Goal: Task Accomplishment & Management: Complete application form

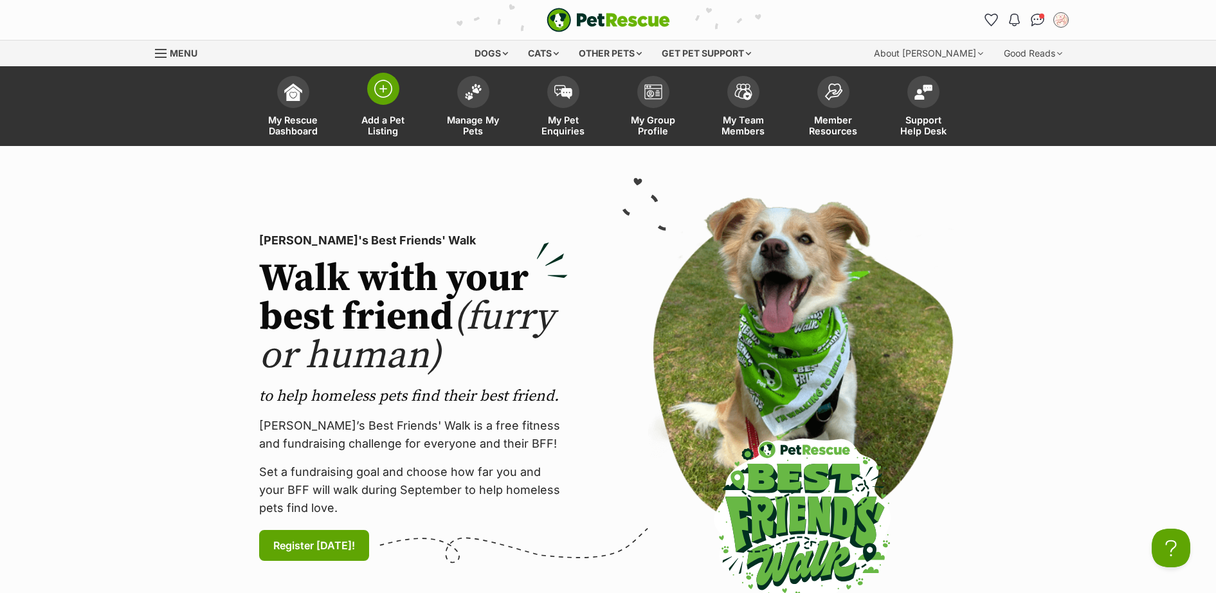
click at [381, 93] on img at bounding box center [383, 89] width 18 height 18
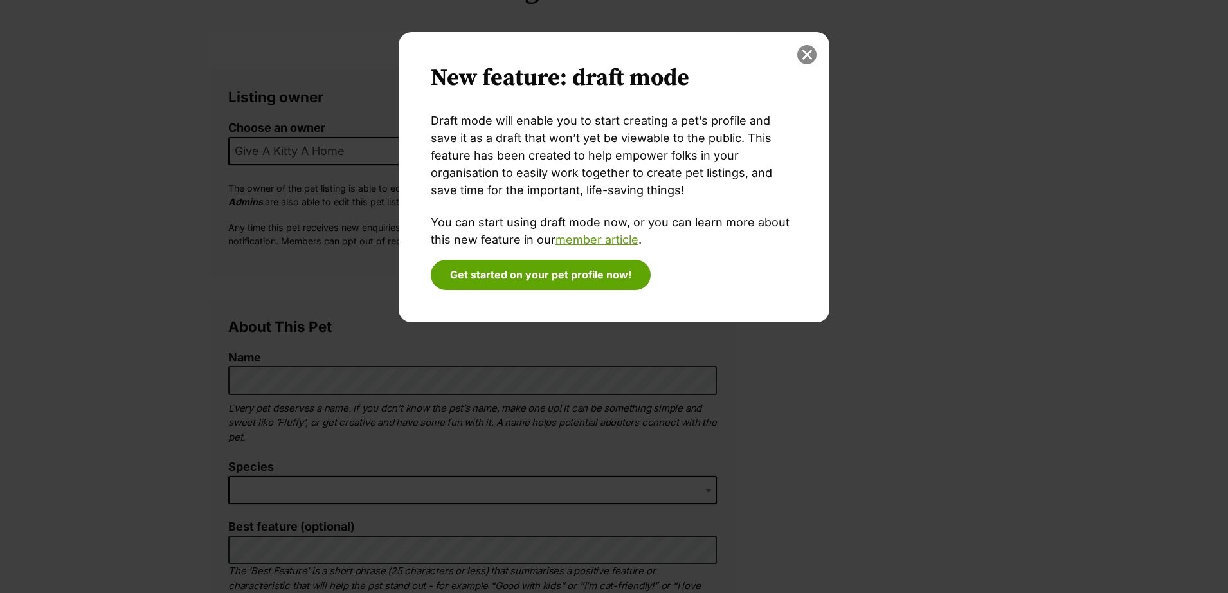
click at [811, 55] on button "close" at bounding box center [806, 54] width 19 height 19
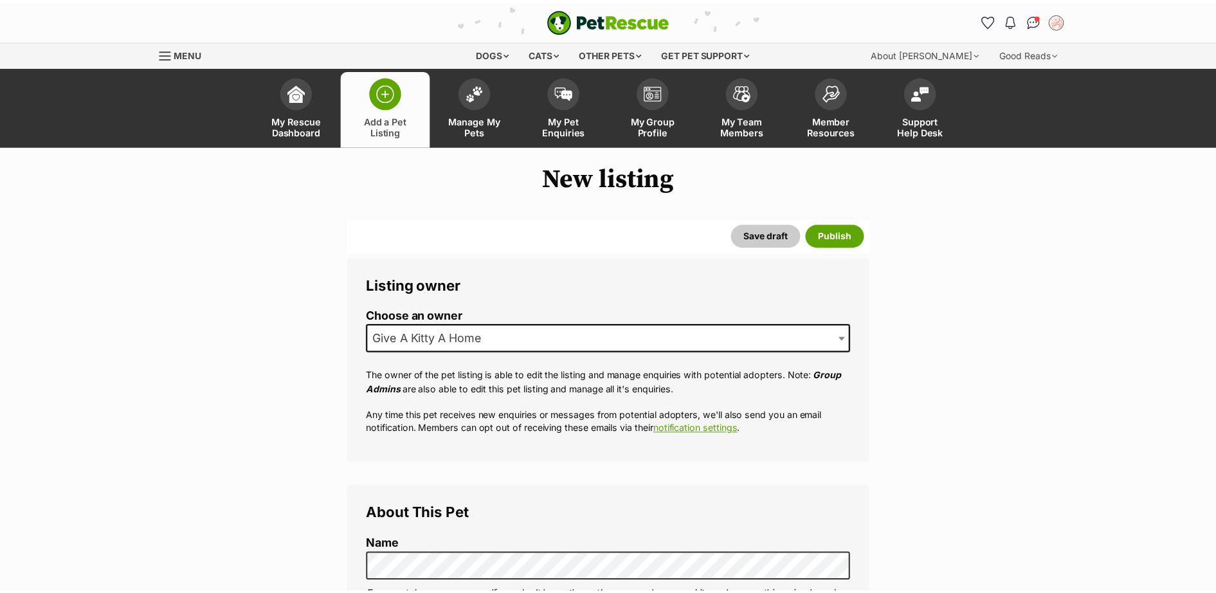
scroll to position [187, 0]
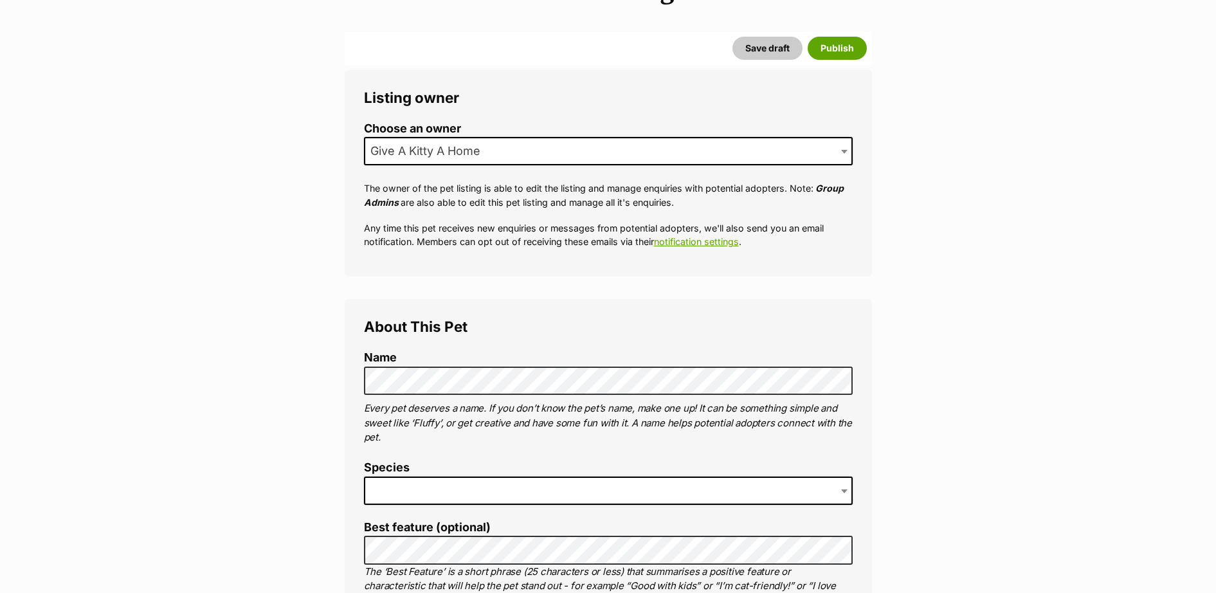
click at [480, 487] on span at bounding box center [608, 490] width 489 height 28
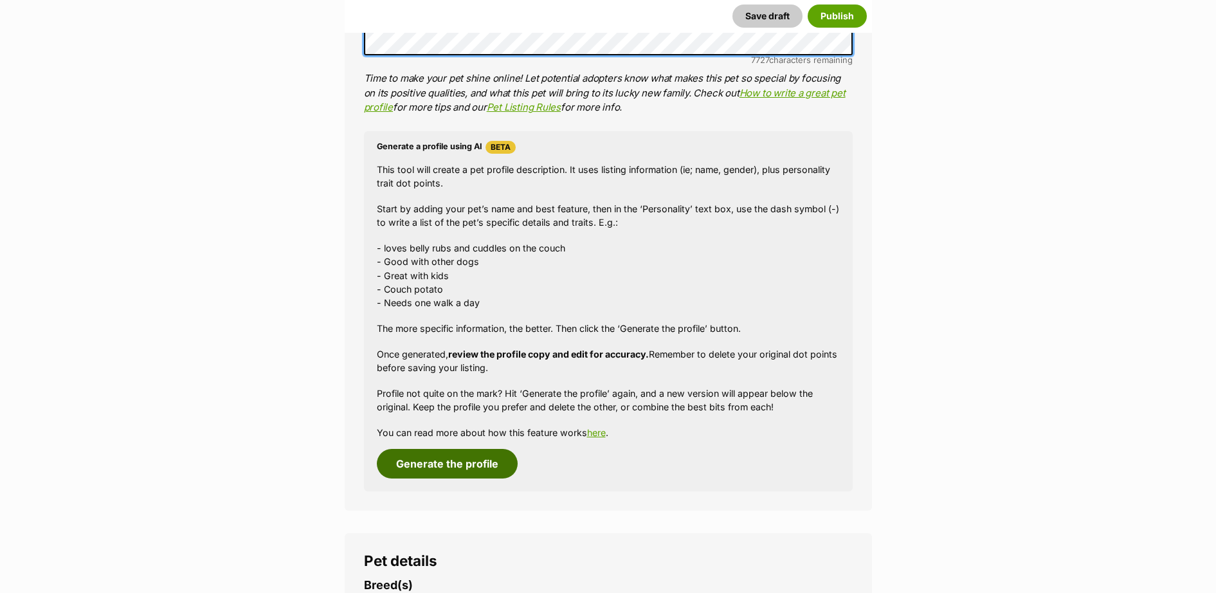
scroll to position [1125, 0]
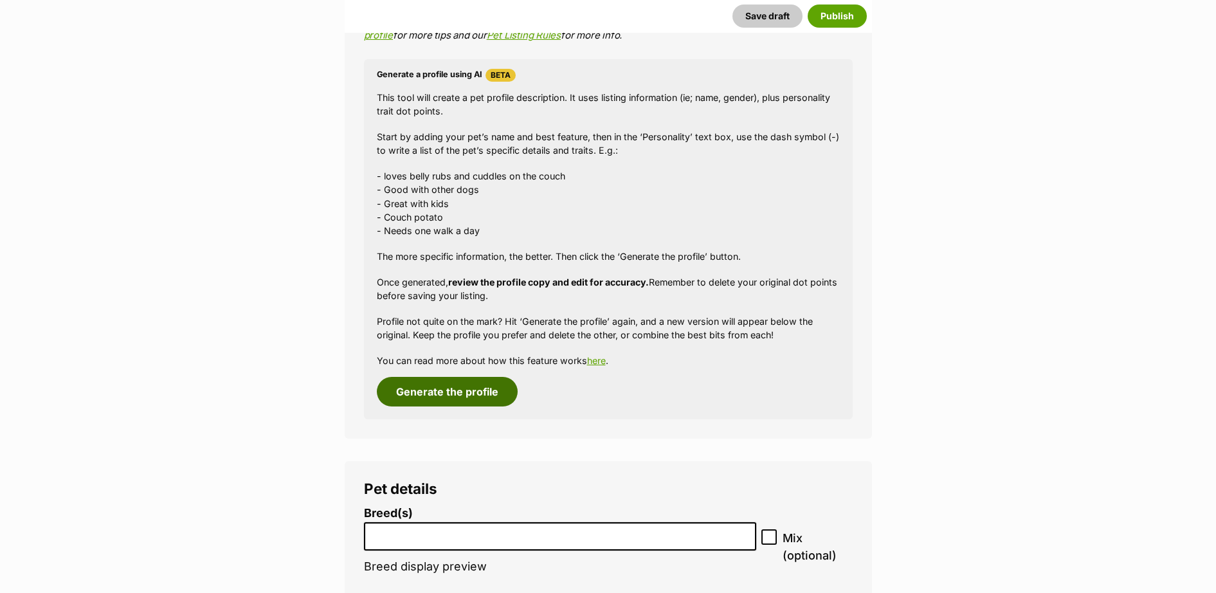
click at [460, 397] on button "Generate the profile" at bounding box center [447, 392] width 141 height 30
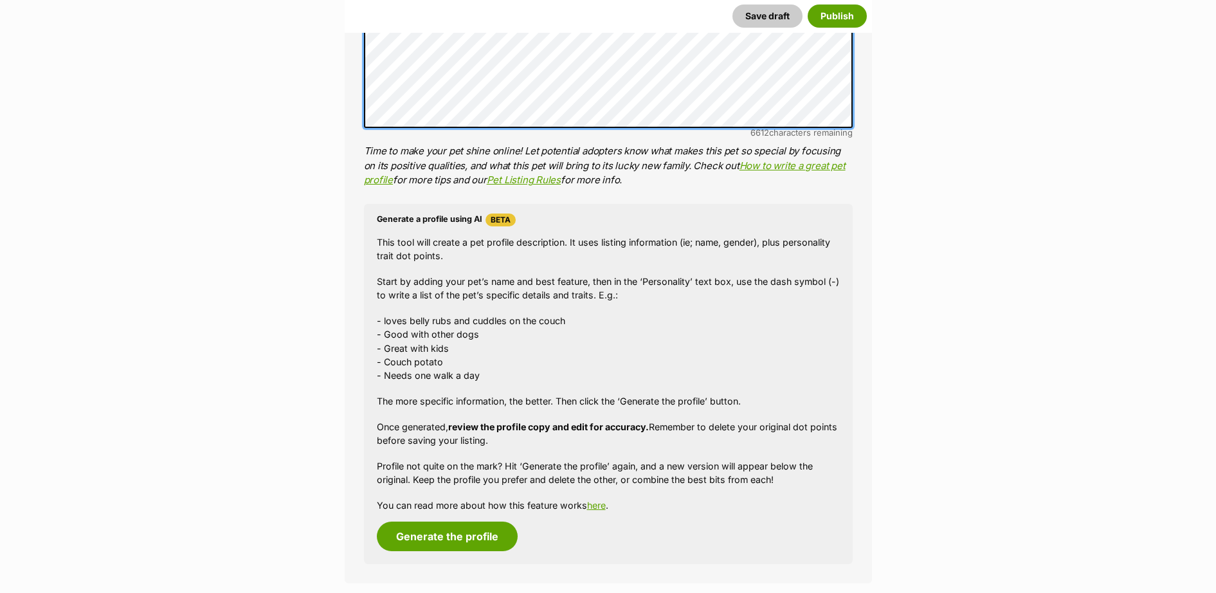
scroll to position [1234, 0]
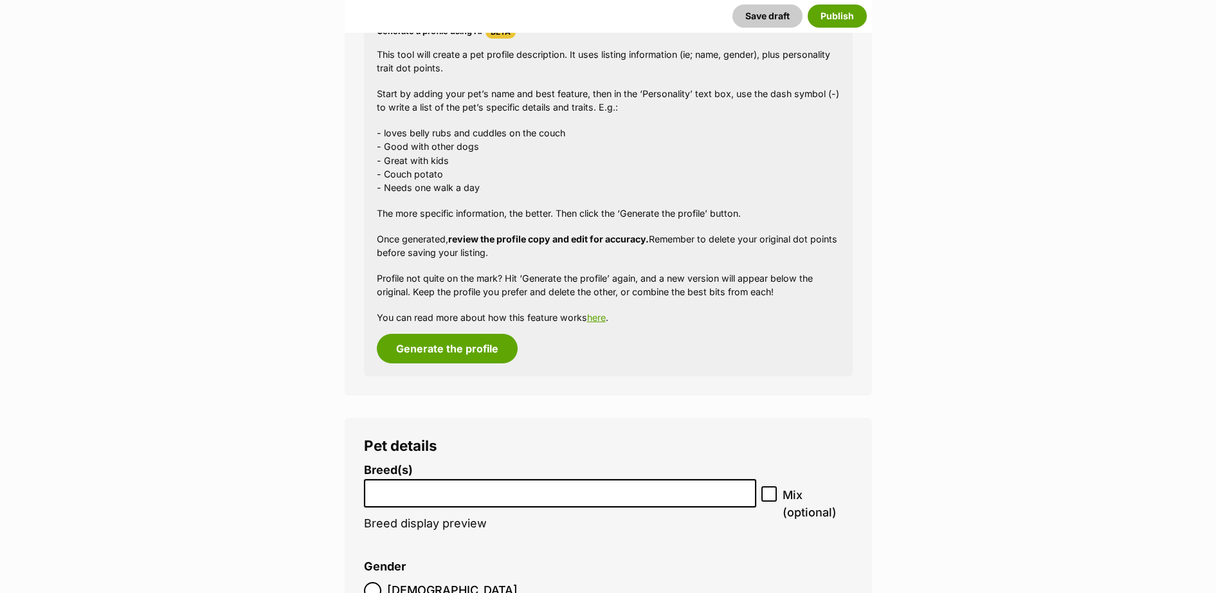
click at [478, 491] on input "search" at bounding box center [560, 491] width 384 height 14
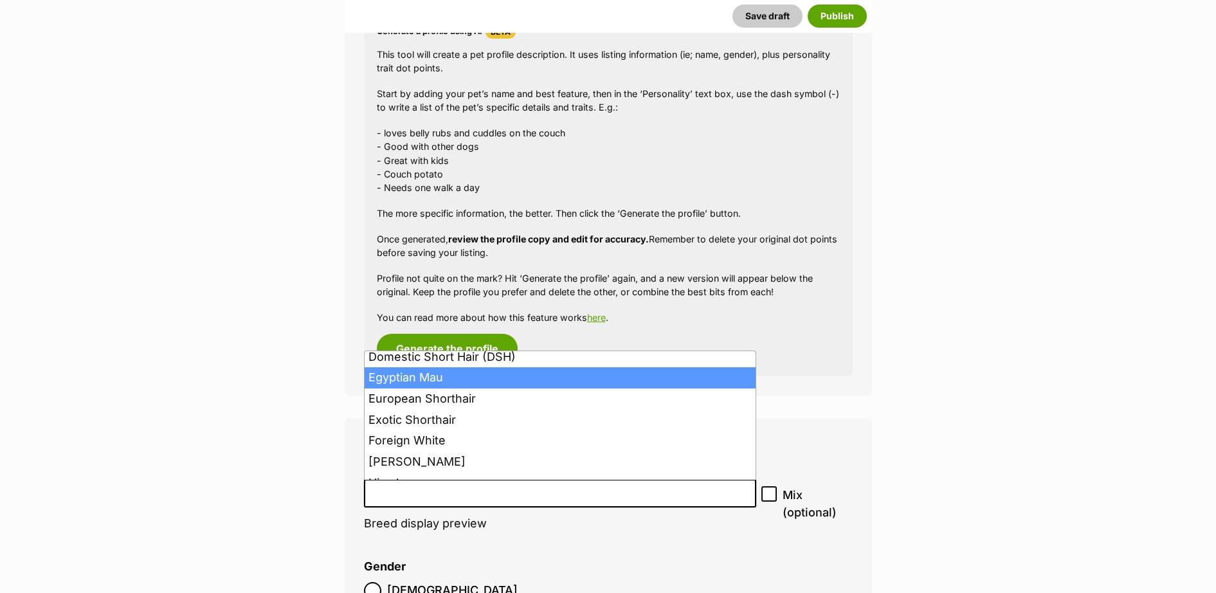
scroll to position [498, 0]
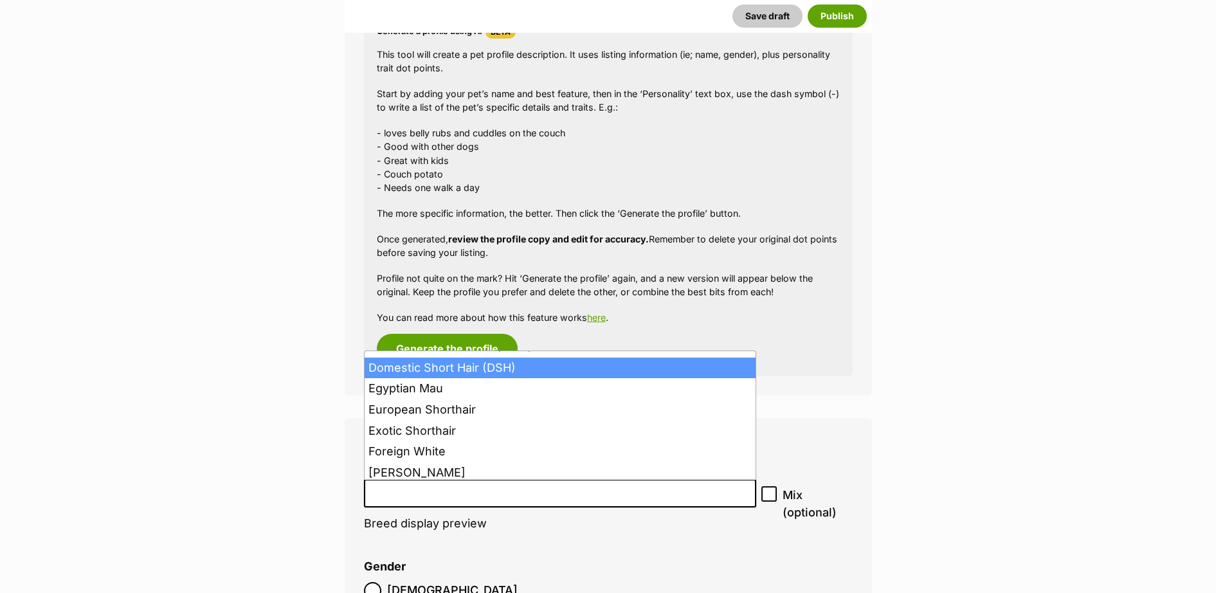
select select "252102"
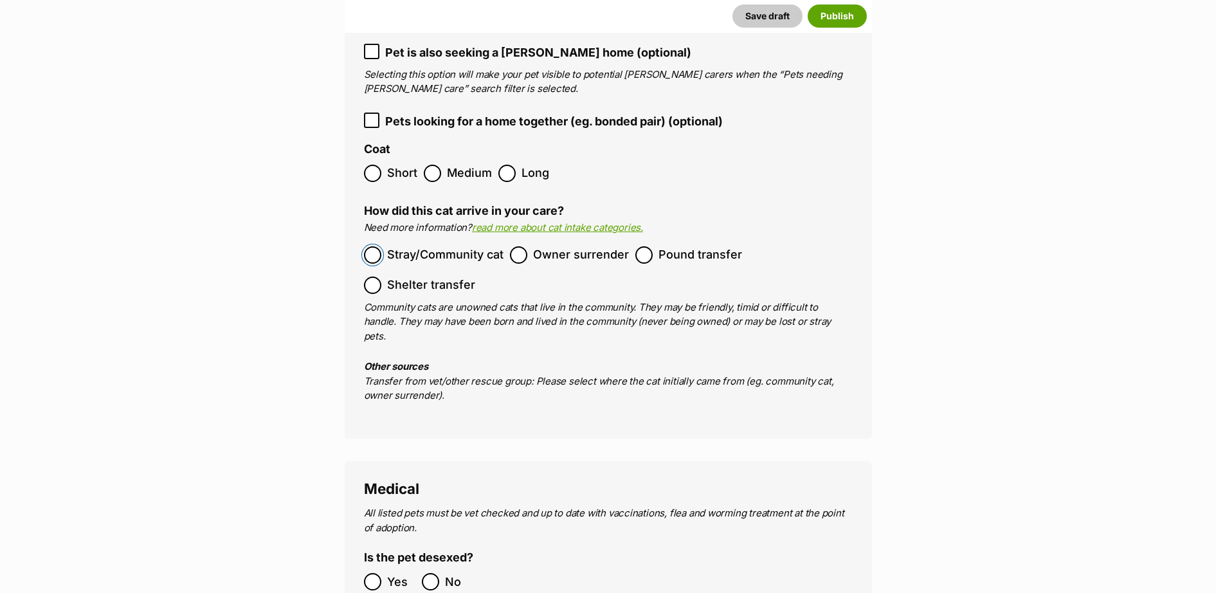
scroll to position [2171, 0]
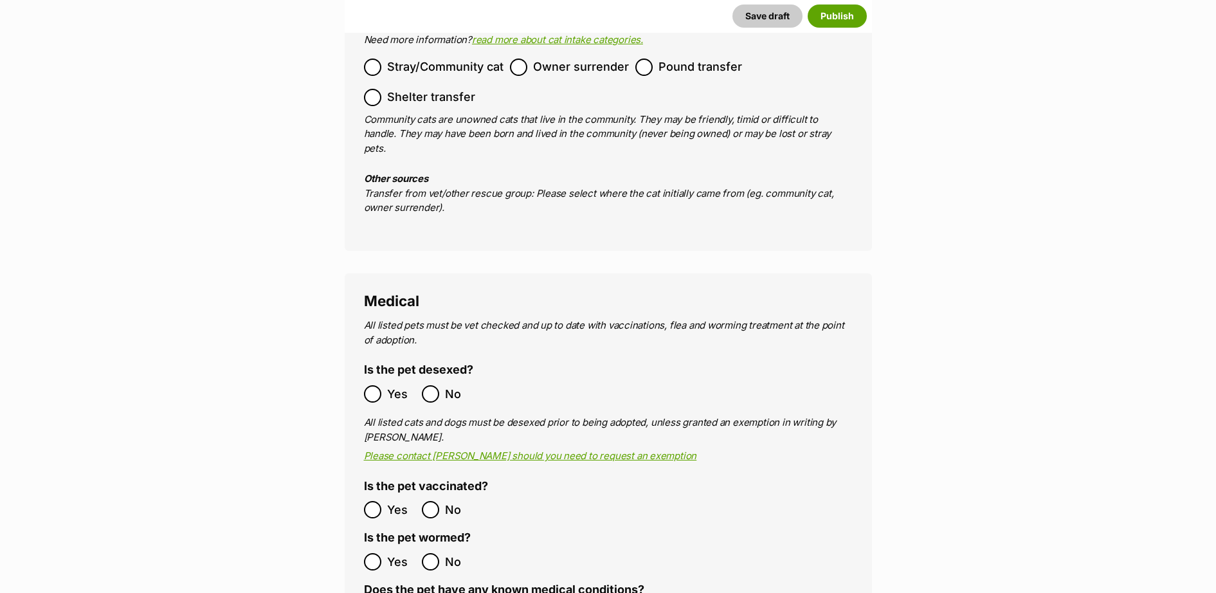
click at [375, 547] on ol "Yes No" at bounding box center [486, 562] width 244 height 30
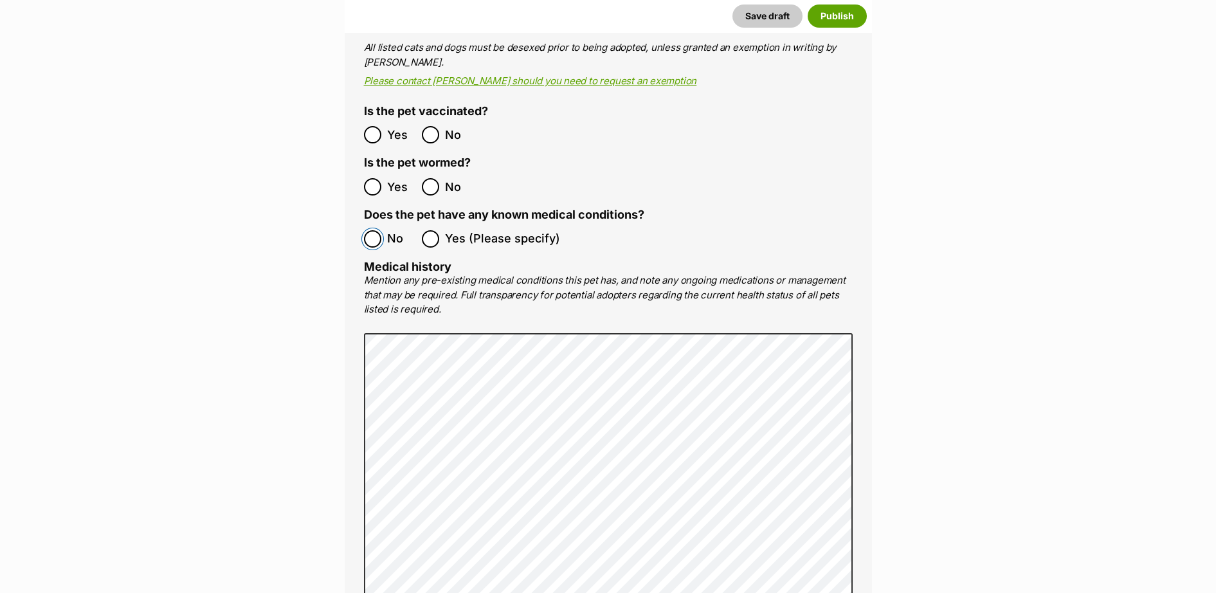
scroll to position [2922, 0]
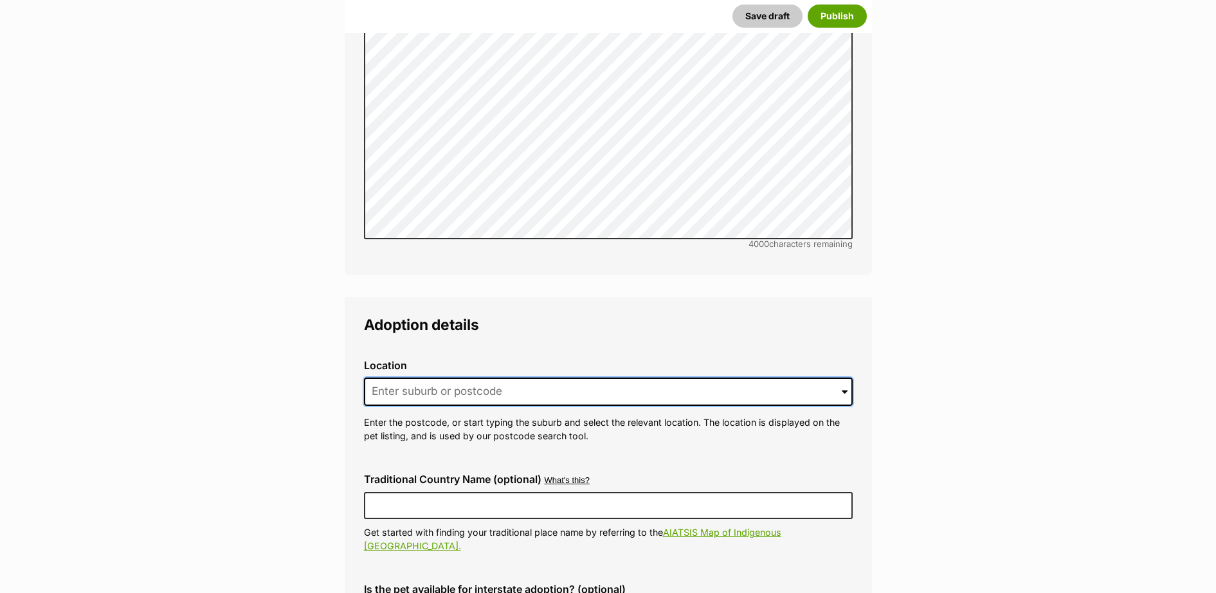
click at [477, 377] on input at bounding box center [608, 391] width 489 height 28
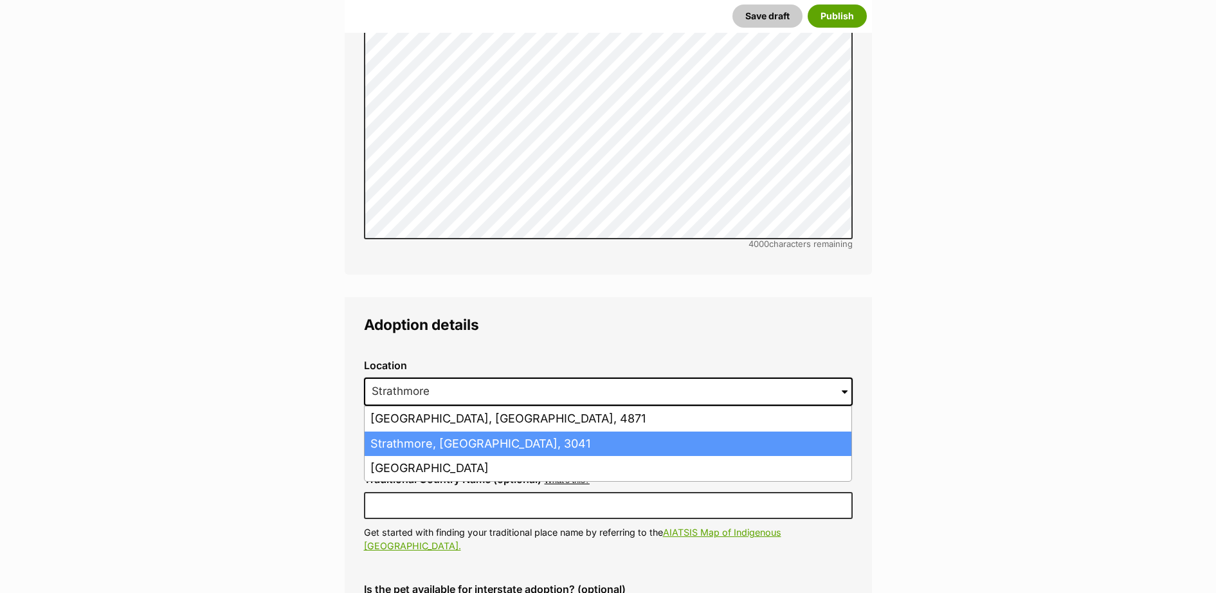
click at [459, 431] on li "Strathmore, Victoria, 3041" at bounding box center [608, 443] width 487 height 25
type input "Strathmore, Victoria, 3041"
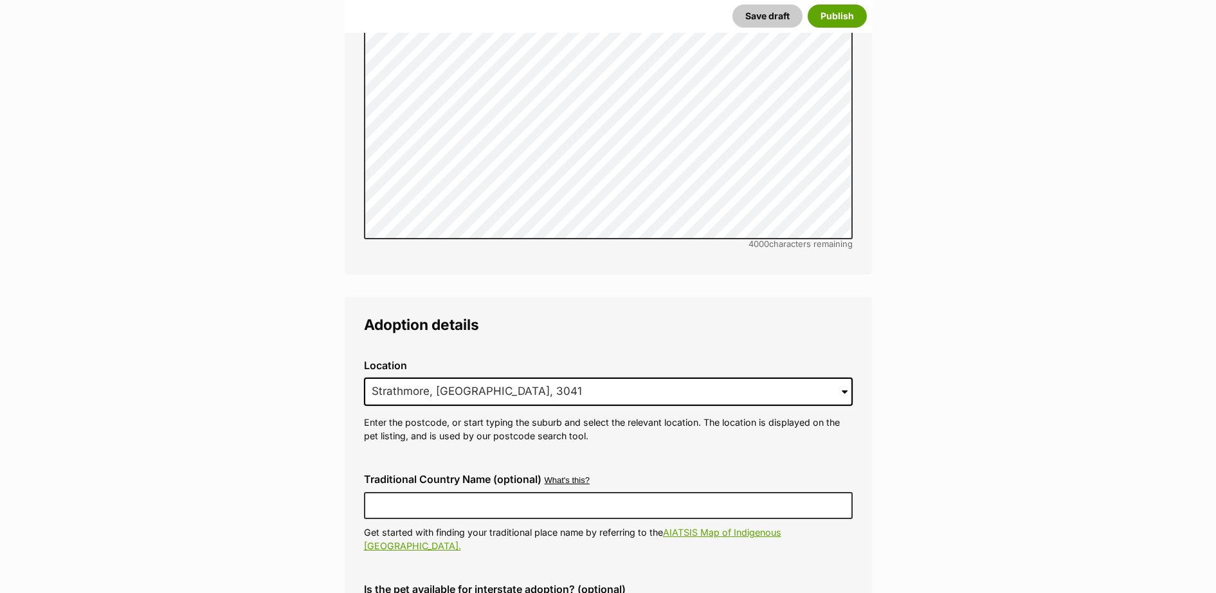
scroll to position [3109, 0]
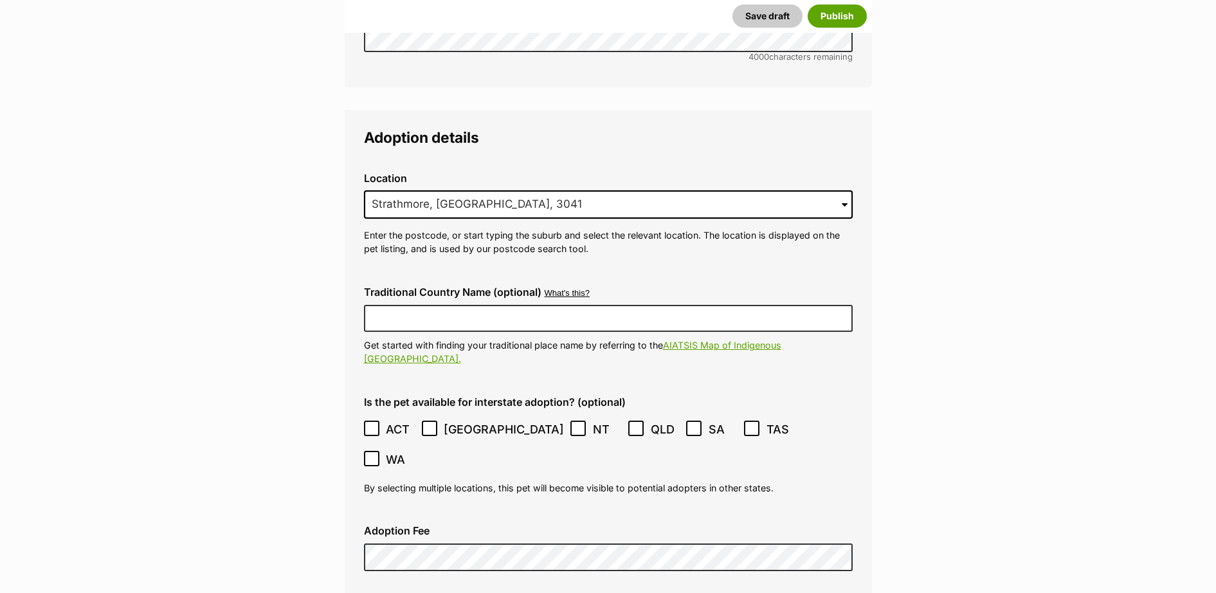
checkbox input "true"
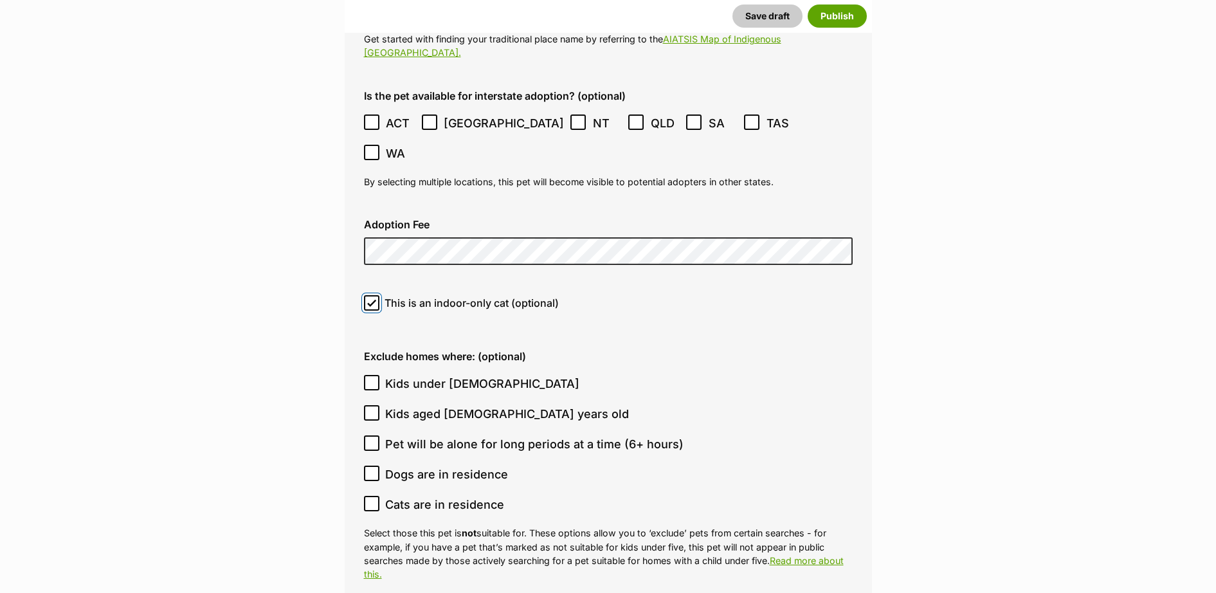
scroll to position [3484, 0]
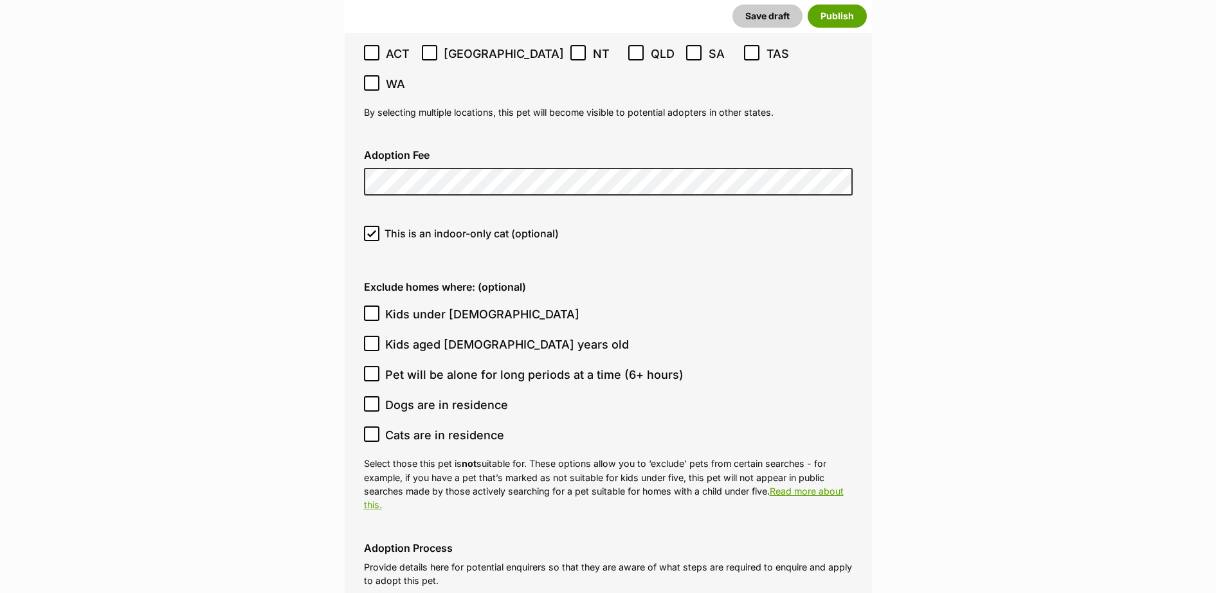
click at [368, 309] on icon at bounding box center [371, 313] width 9 height 9
click at [368, 305] on input "Kids under 5 years old" at bounding box center [371, 312] width 15 height 15
checkbox input "true"
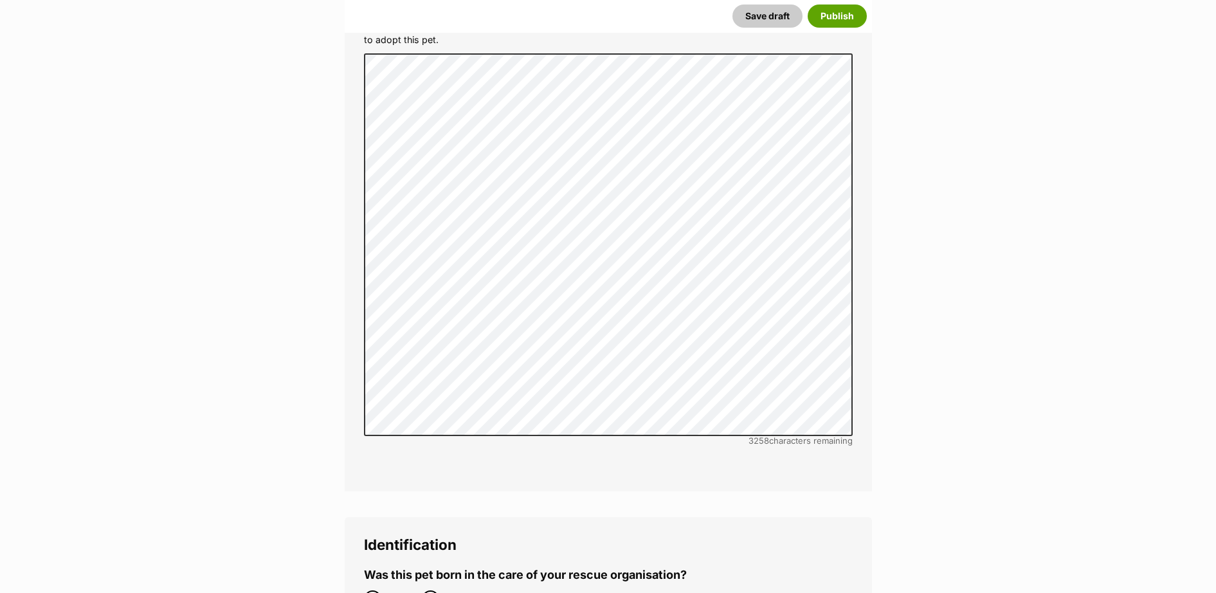
scroll to position [4234, 0]
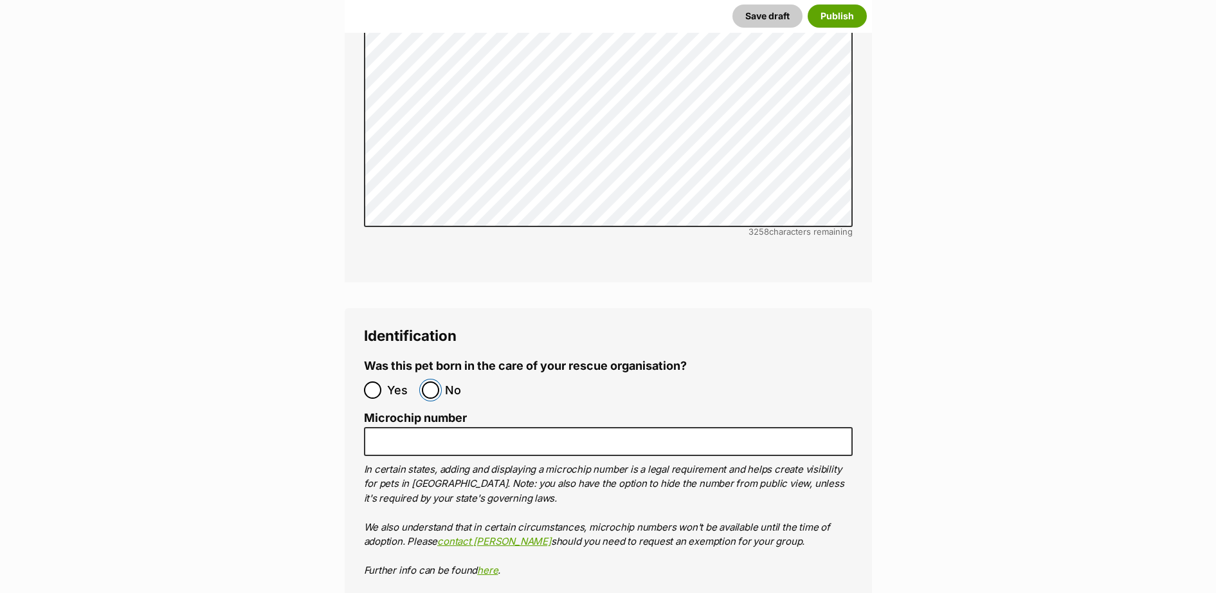
click at [427, 381] on input "No" at bounding box center [430, 389] width 17 height 17
radio input "true"
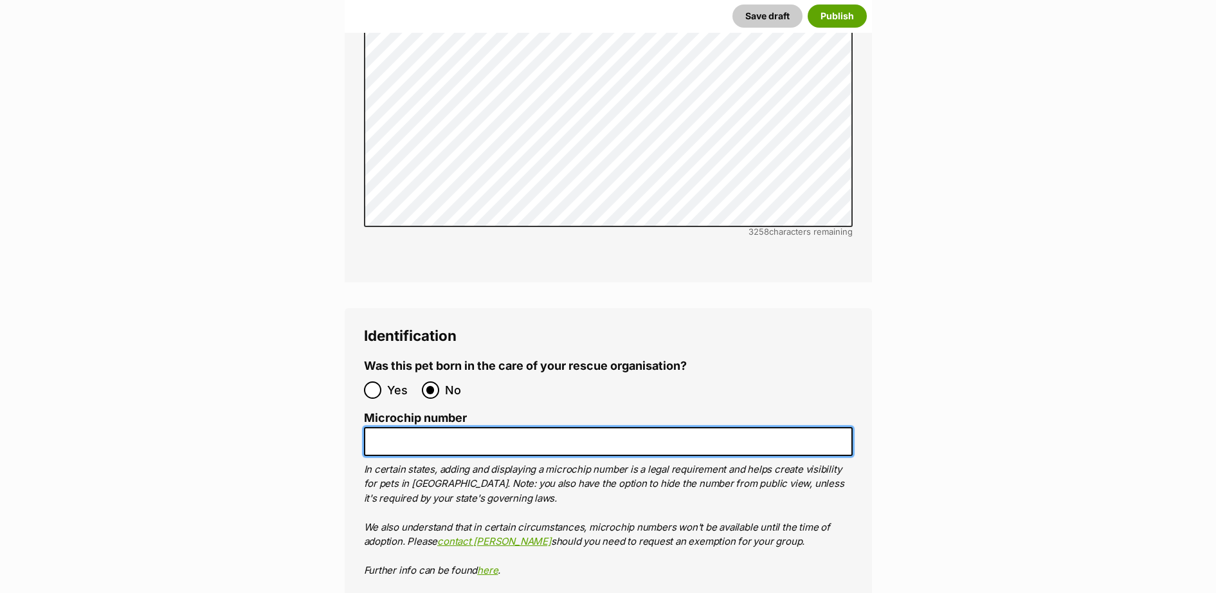
click at [433, 427] on input "Microchip number" at bounding box center [608, 441] width 489 height 29
click at [449, 427] on input "95600001733920" at bounding box center [608, 441] width 489 height 29
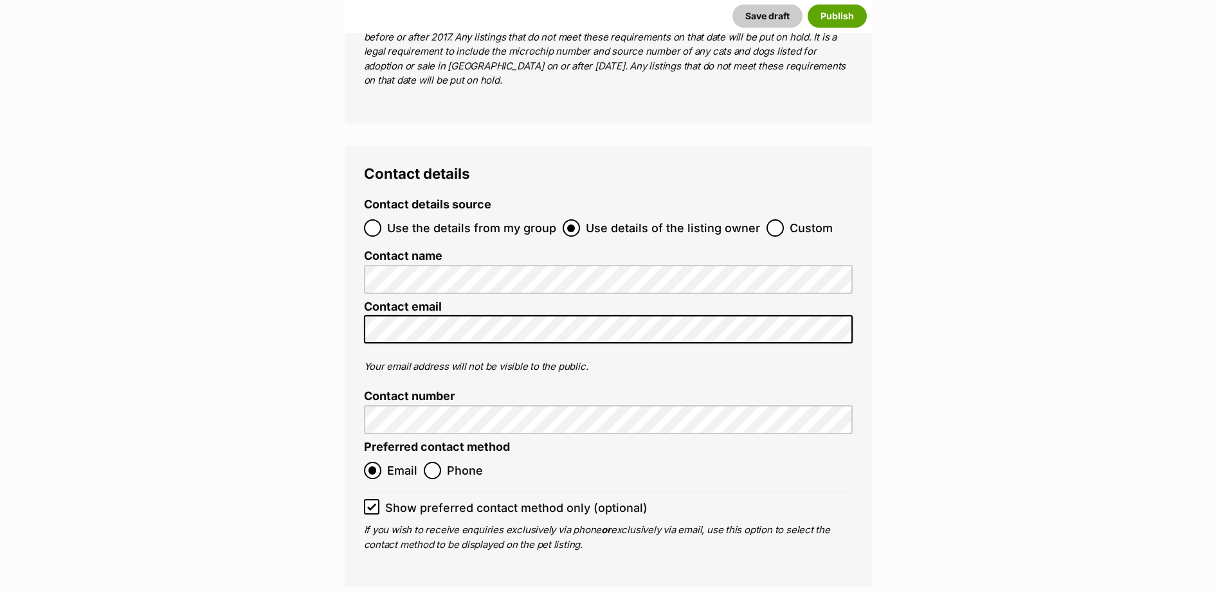
scroll to position [5172, 0]
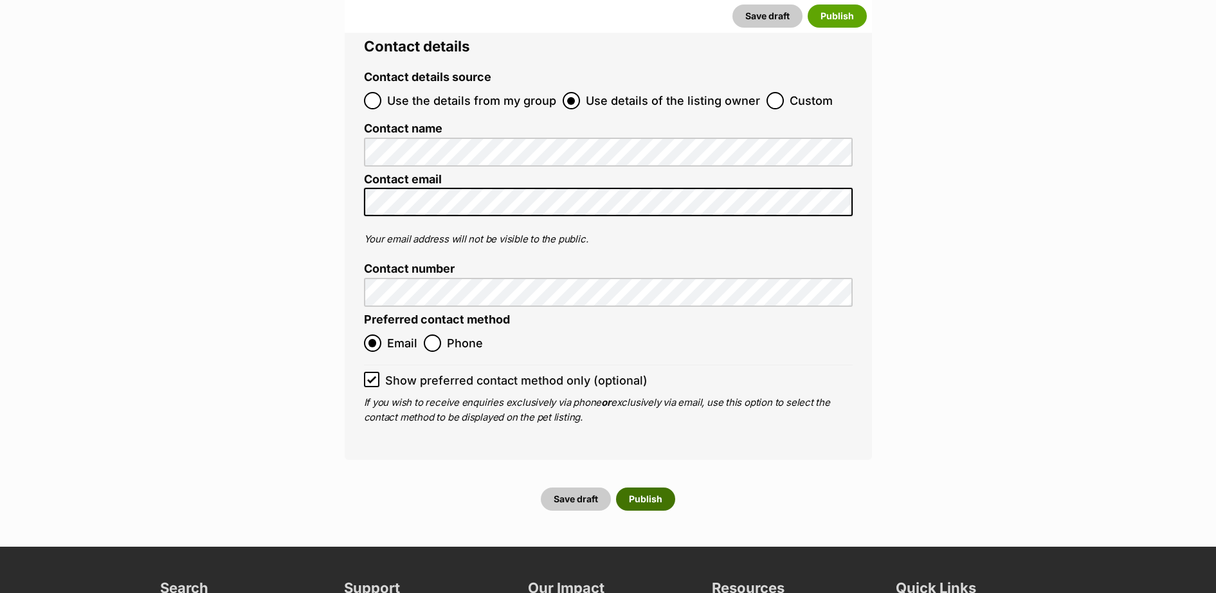
type input "956000017333920"
click at [646, 487] on button "Publish" at bounding box center [645, 498] width 59 height 23
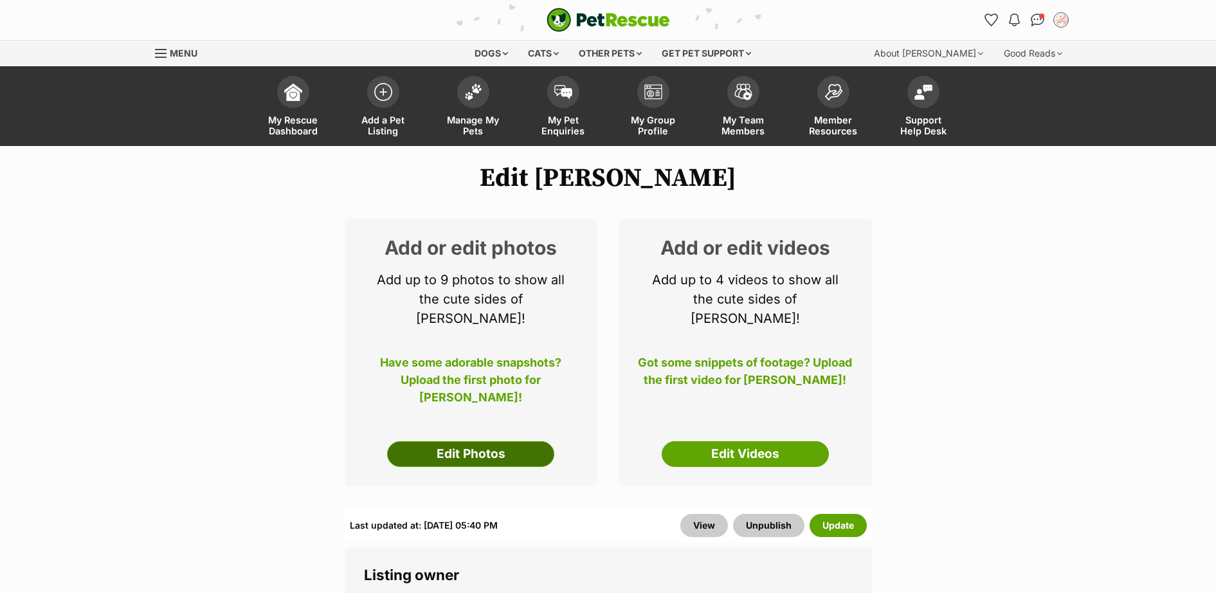
click at [509, 441] on link "Edit Photos" at bounding box center [470, 454] width 167 height 26
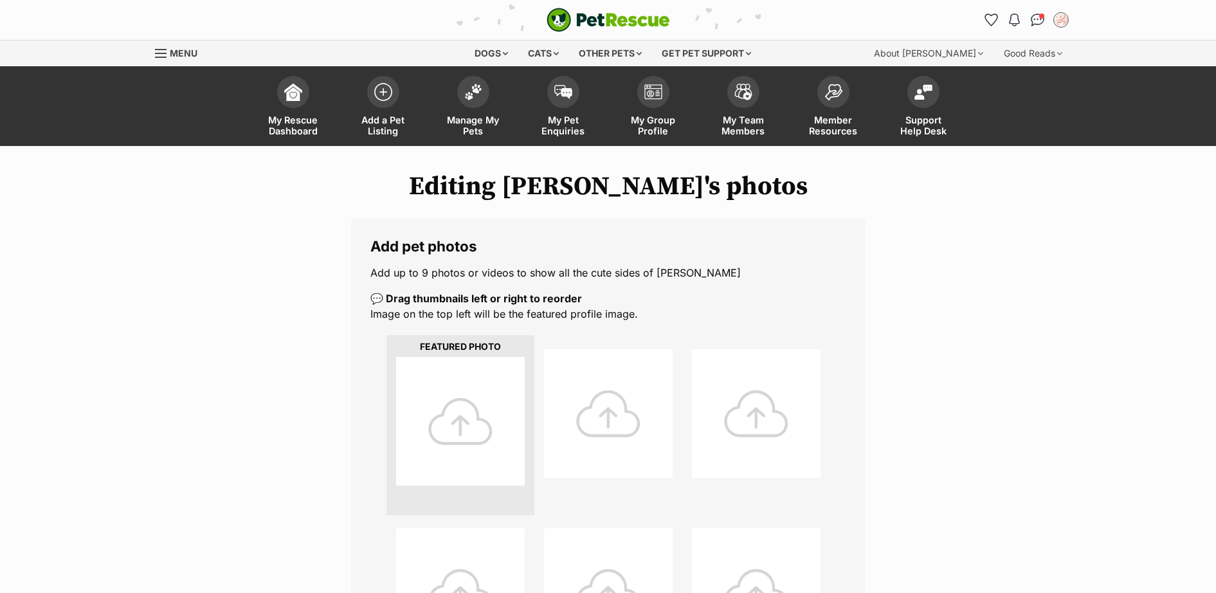
click at [484, 443] on div at bounding box center [460, 421] width 129 height 129
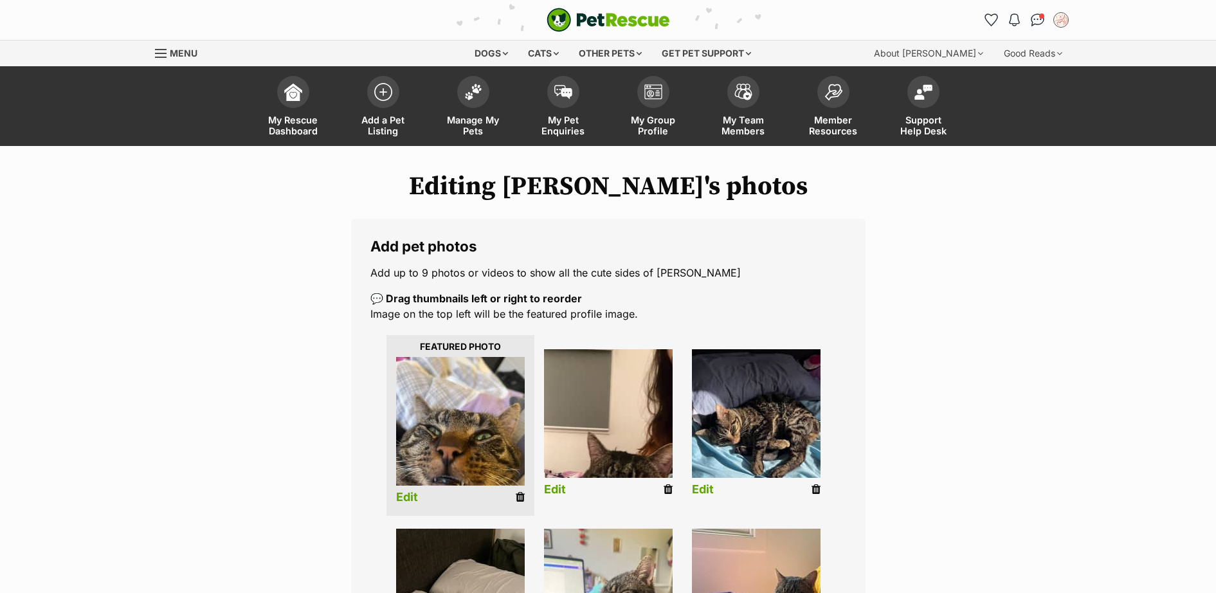
scroll to position [187, 0]
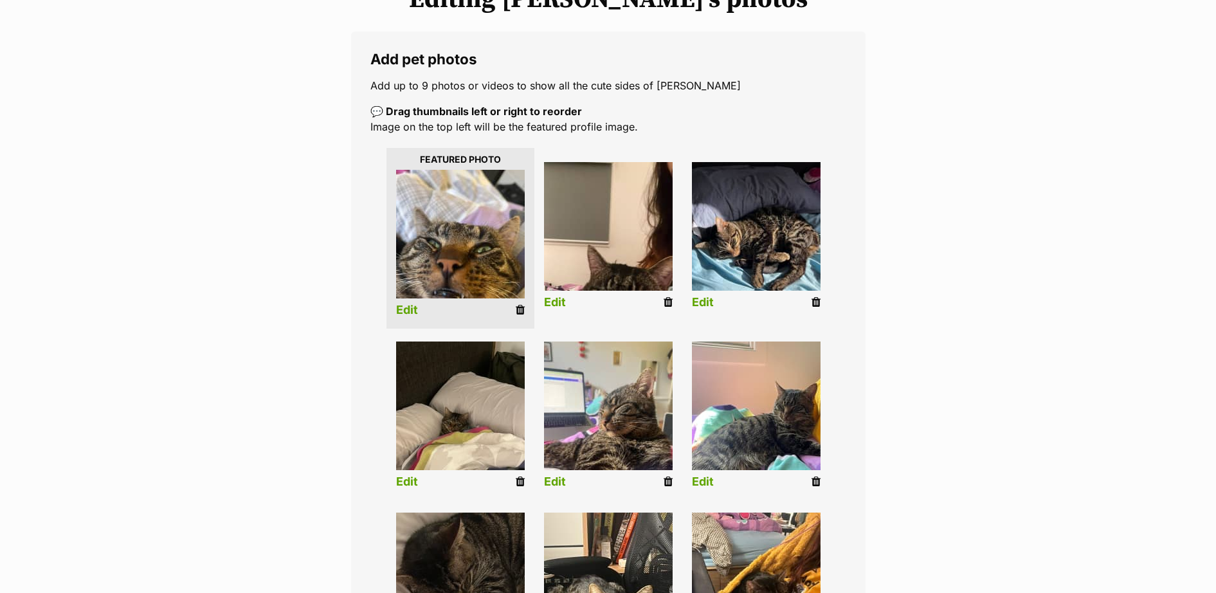
click at [701, 302] on link "Edit" at bounding box center [703, 303] width 22 height 14
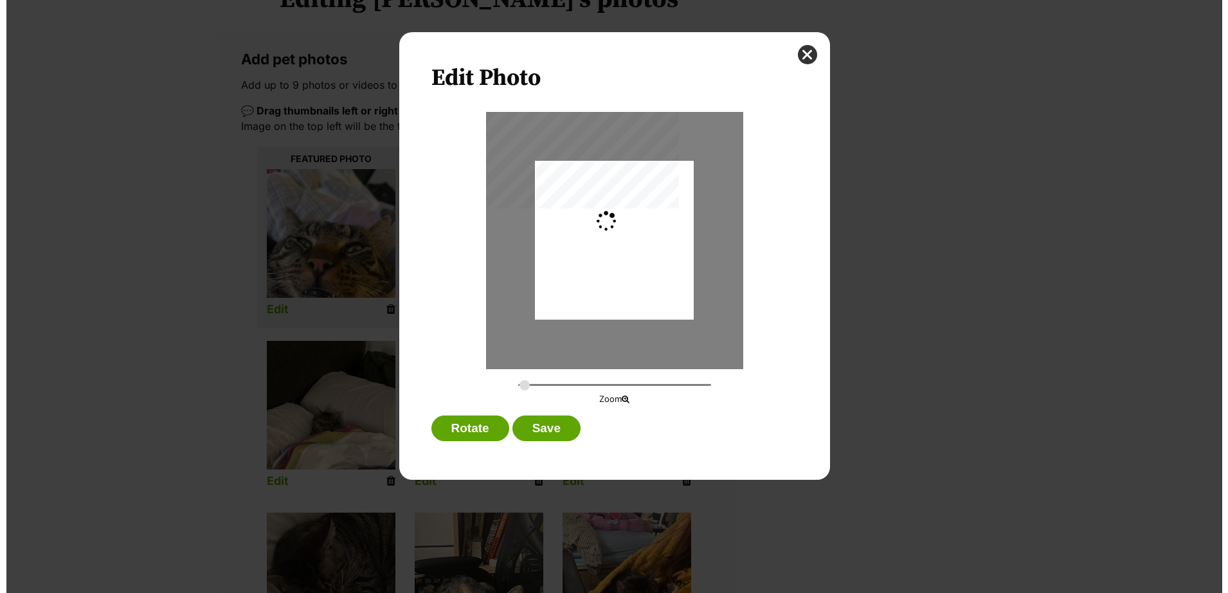
scroll to position [0, 0]
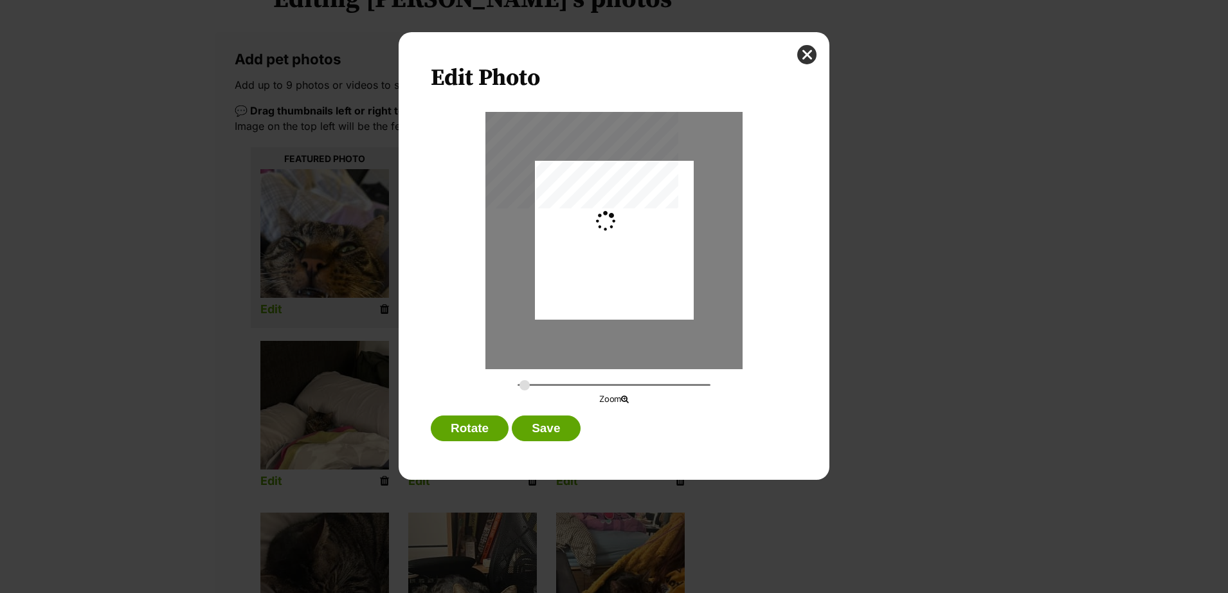
type input "0.2744"
click at [536, 428] on button "Save" at bounding box center [546, 428] width 68 height 26
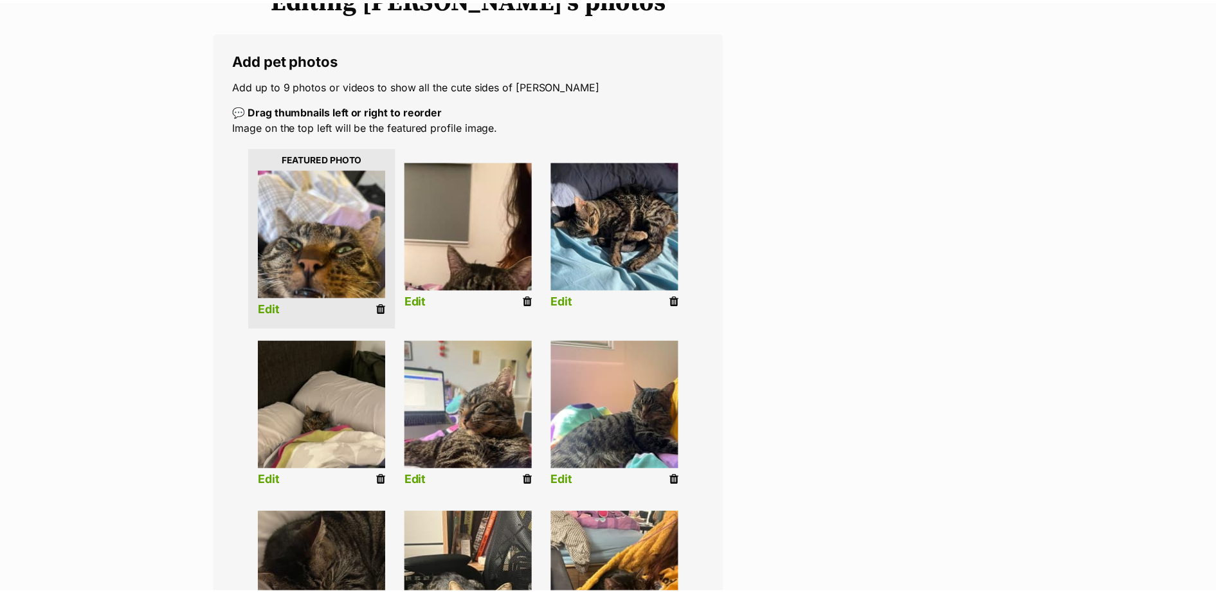
scroll to position [187, 0]
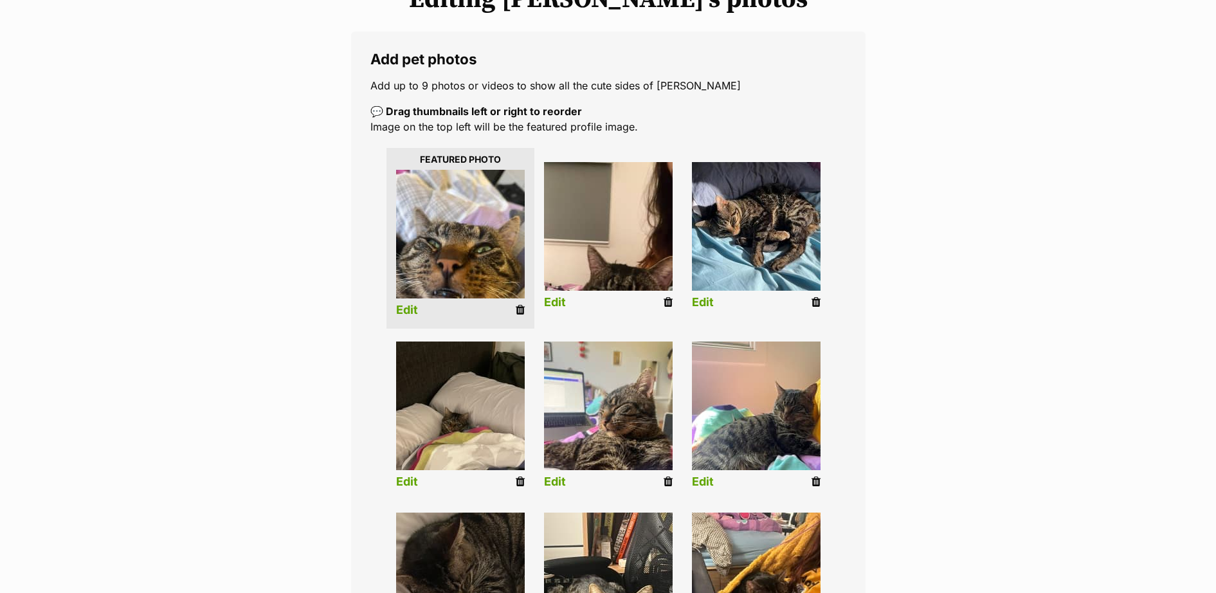
click at [554, 301] on link "Edit" at bounding box center [555, 303] width 22 height 14
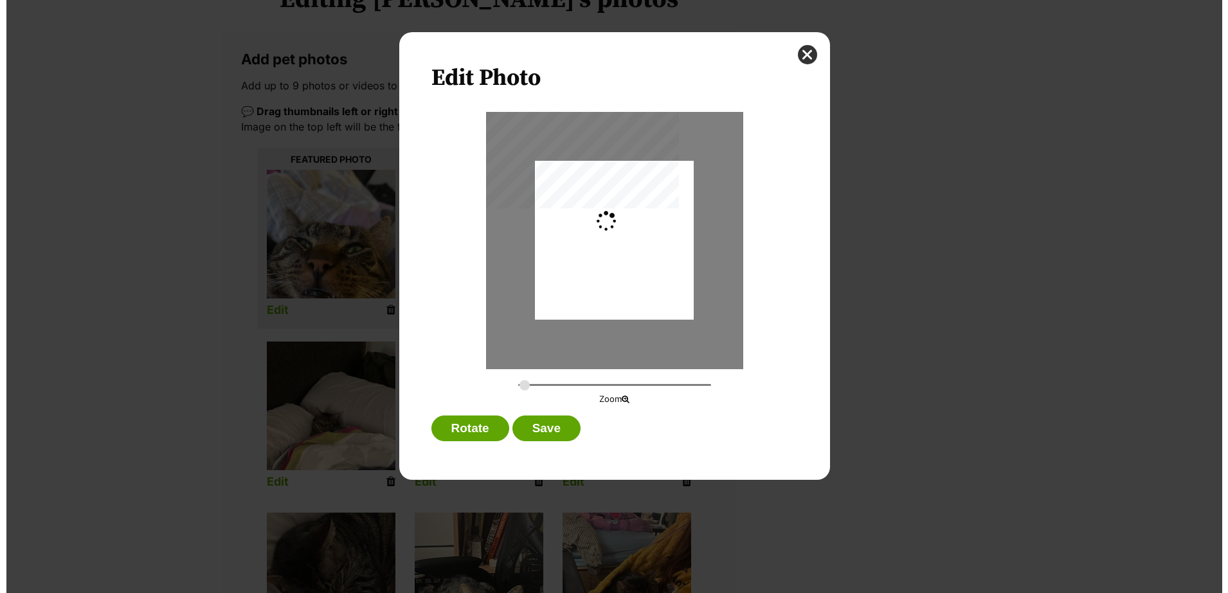
scroll to position [0, 0]
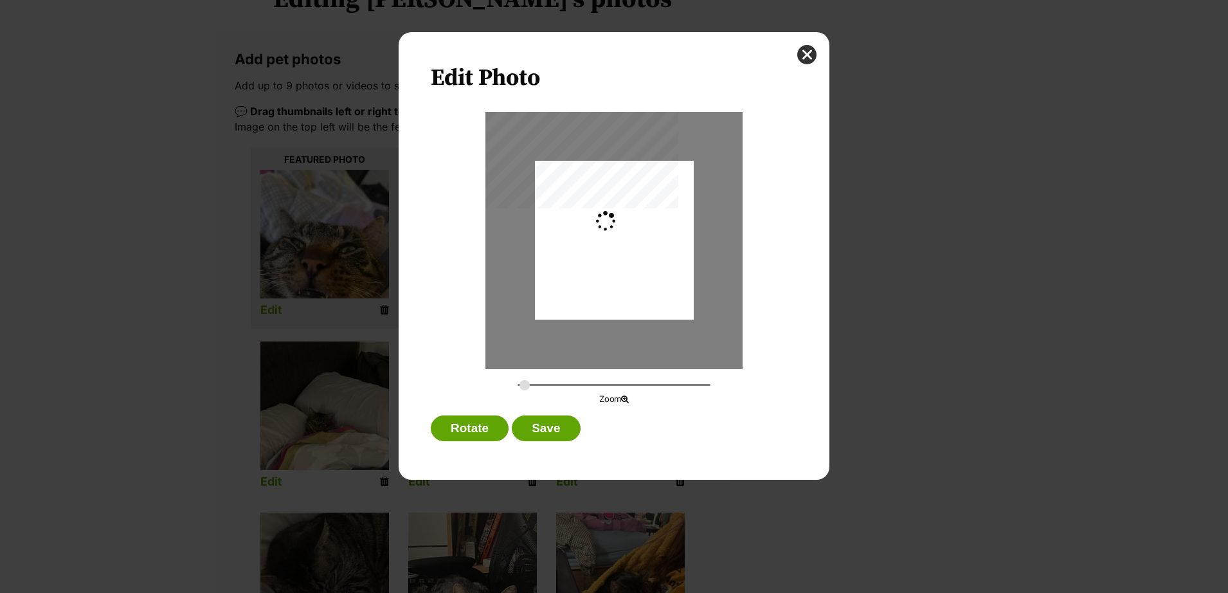
type input "0.2744"
drag, startPoint x: 650, startPoint y: 288, endPoint x: 651, endPoint y: 273, distance: 14.8
click at [651, 273] on div "Dialog Window - Close (Press escape to close)" at bounding box center [614, 225] width 159 height 282
drag, startPoint x: 611, startPoint y: 296, endPoint x: 617, endPoint y: 278, distance: 18.7
click at [617, 278] on div "Dialog Window - Close (Press escape to close)" at bounding box center [613, 208] width 159 height 282
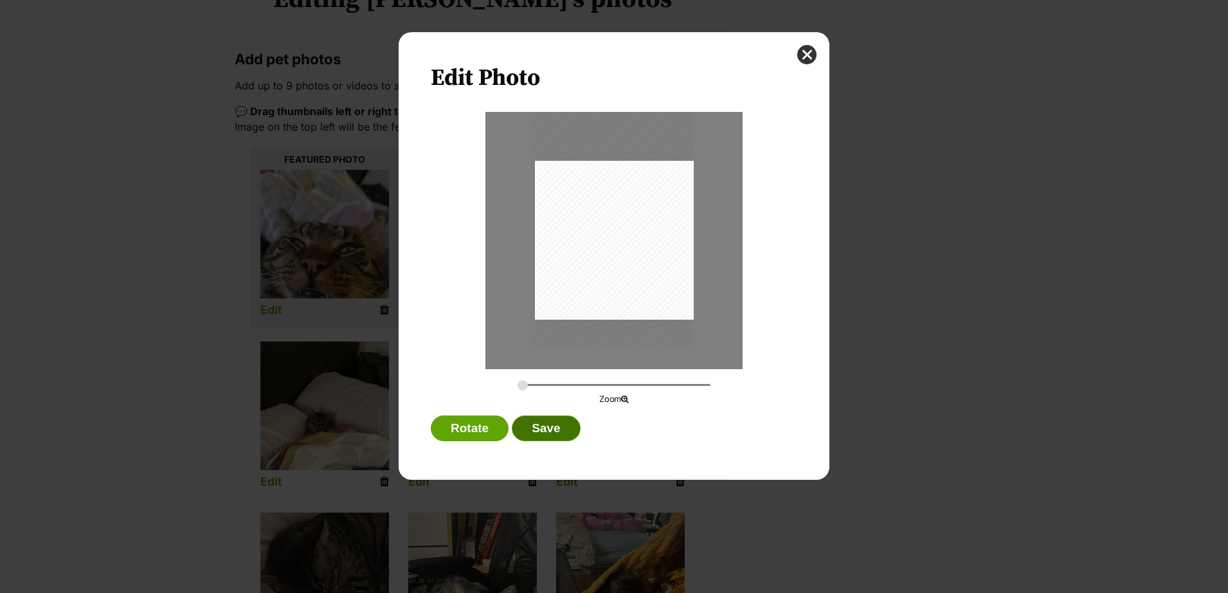
click at [554, 421] on button "Save" at bounding box center [546, 428] width 68 height 26
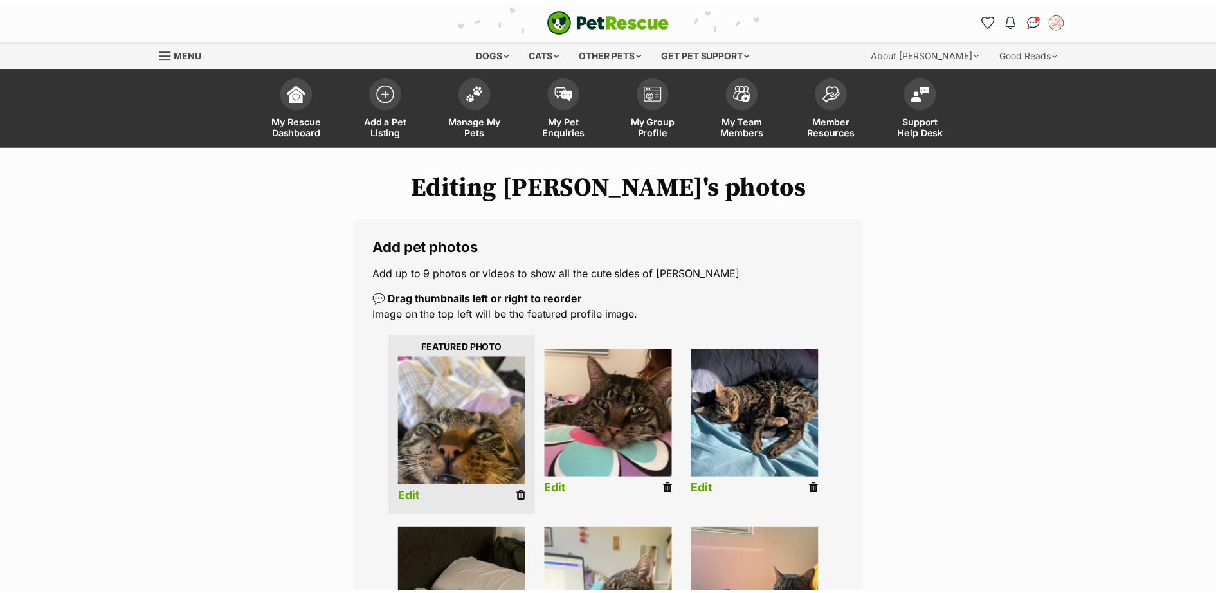
scroll to position [187, 0]
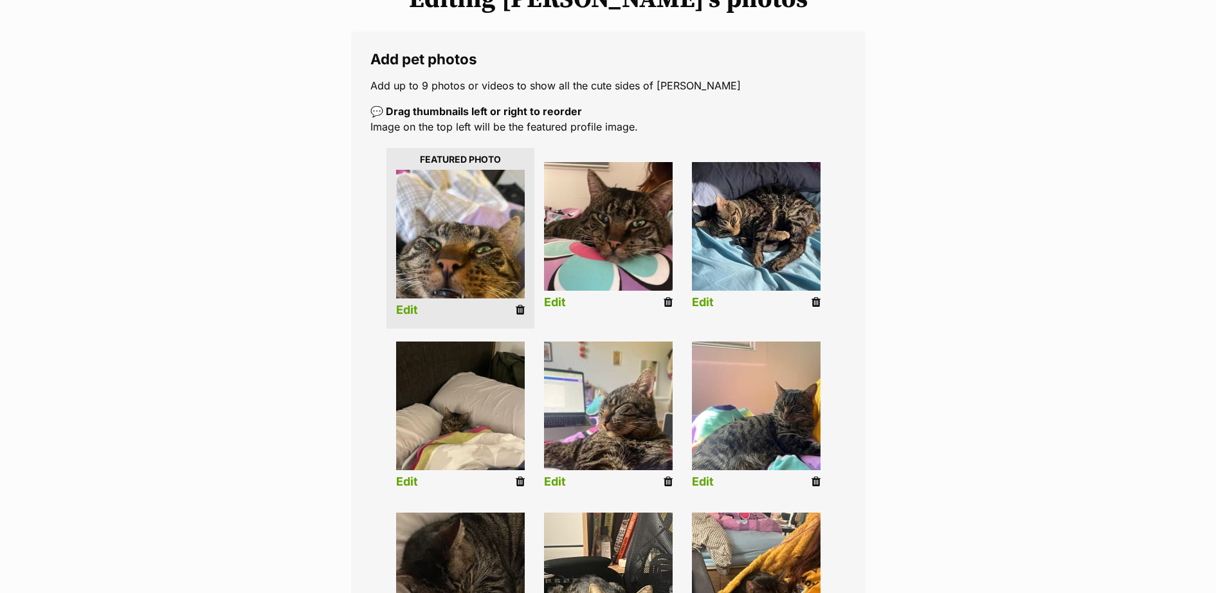
click at [700, 483] on link "Edit" at bounding box center [703, 482] width 22 height 14
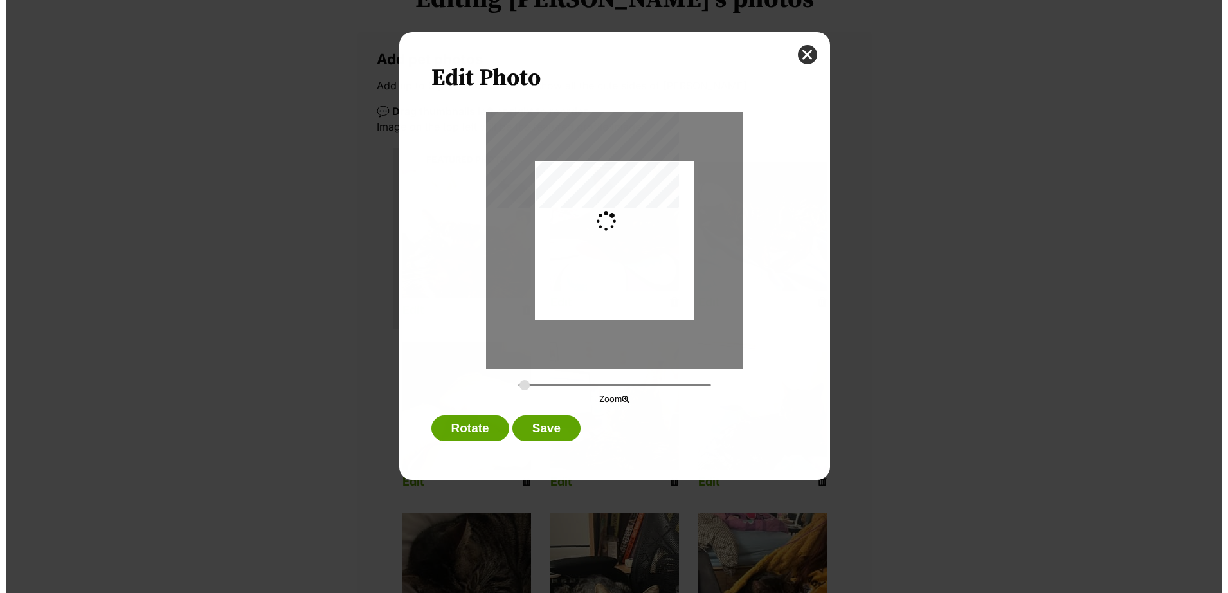
scroll to position [0, 0]
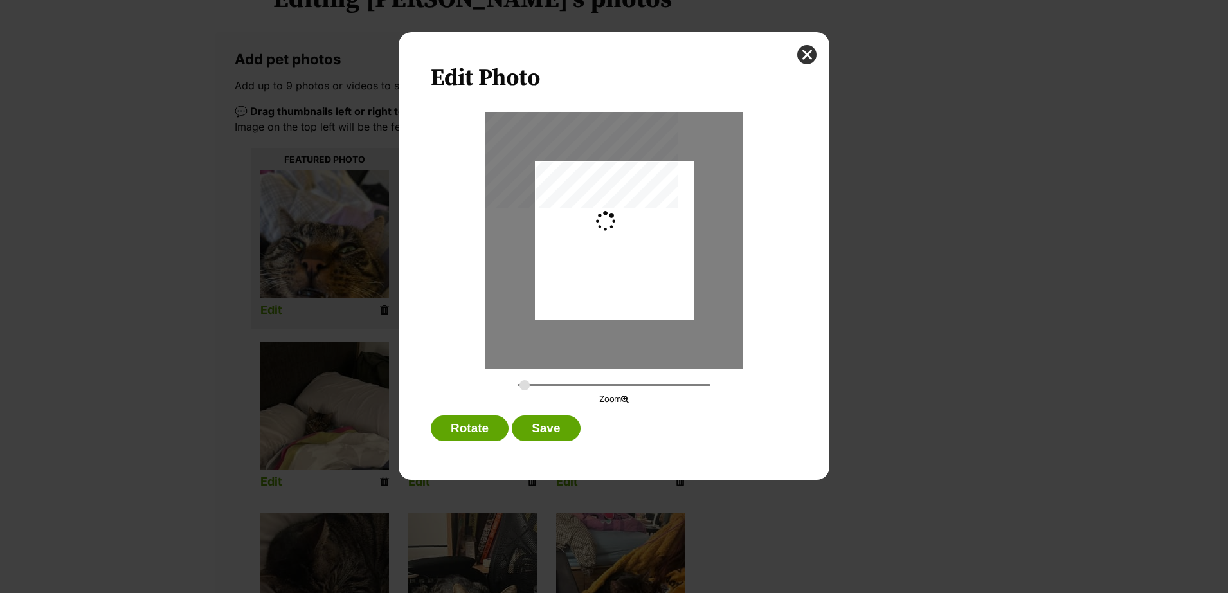
type input "0.2744"
click at [807, 57] on button "close" at bounding box center [806, 54] width 19 height 19
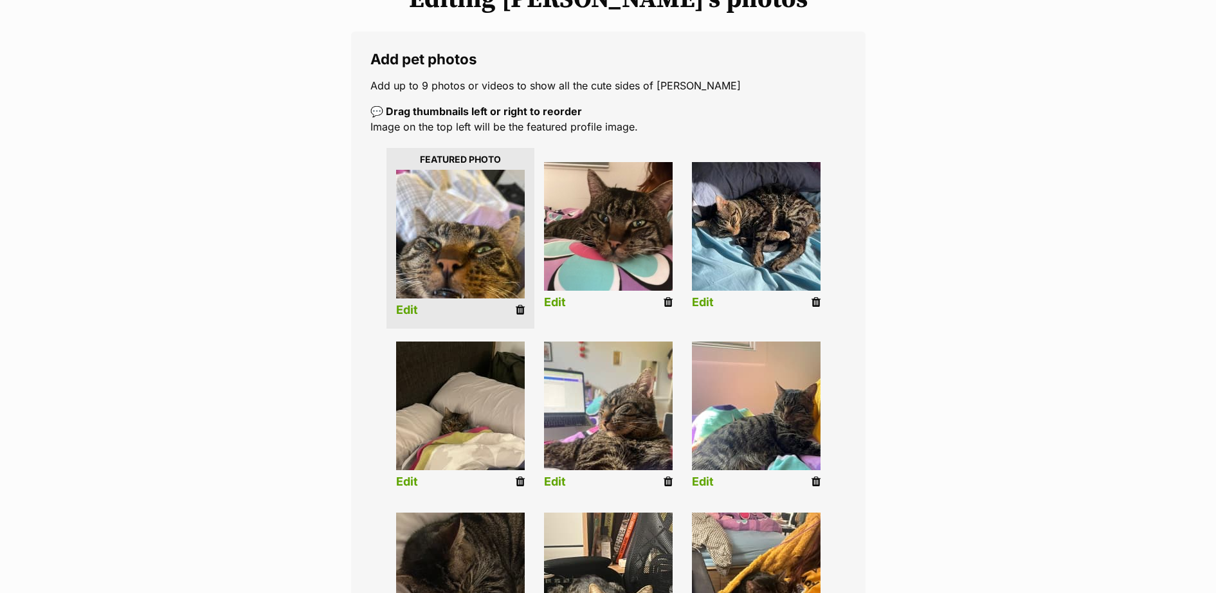
scroll to position [374, 0]
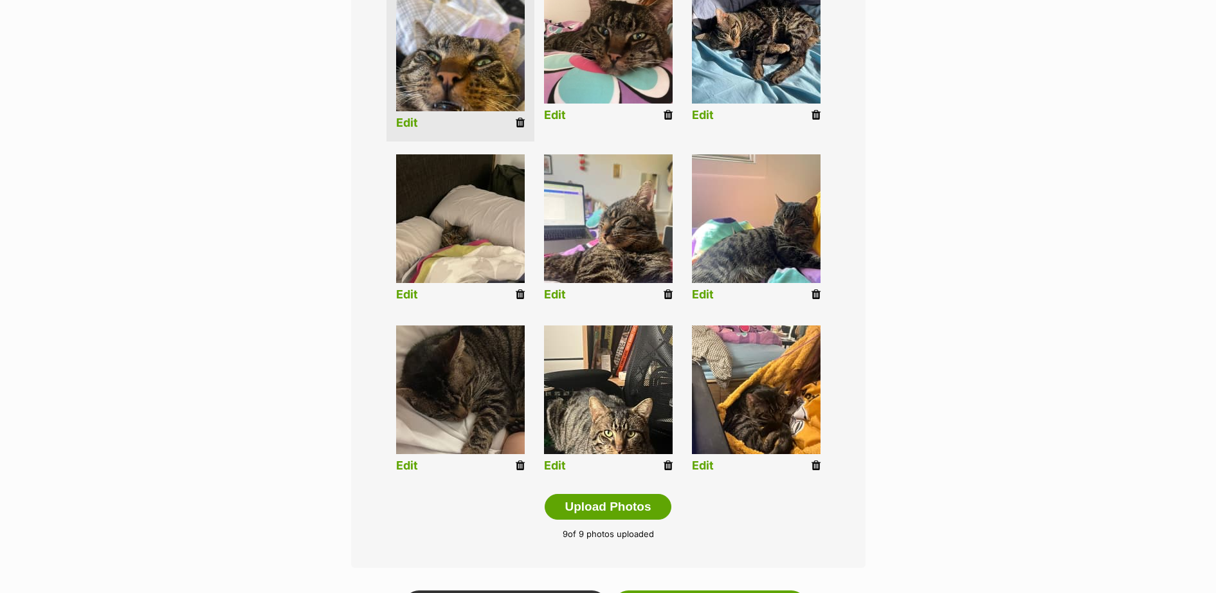
click at [561, 465] on link "Edit" at bounding box center [555, 466] width 22 height 14
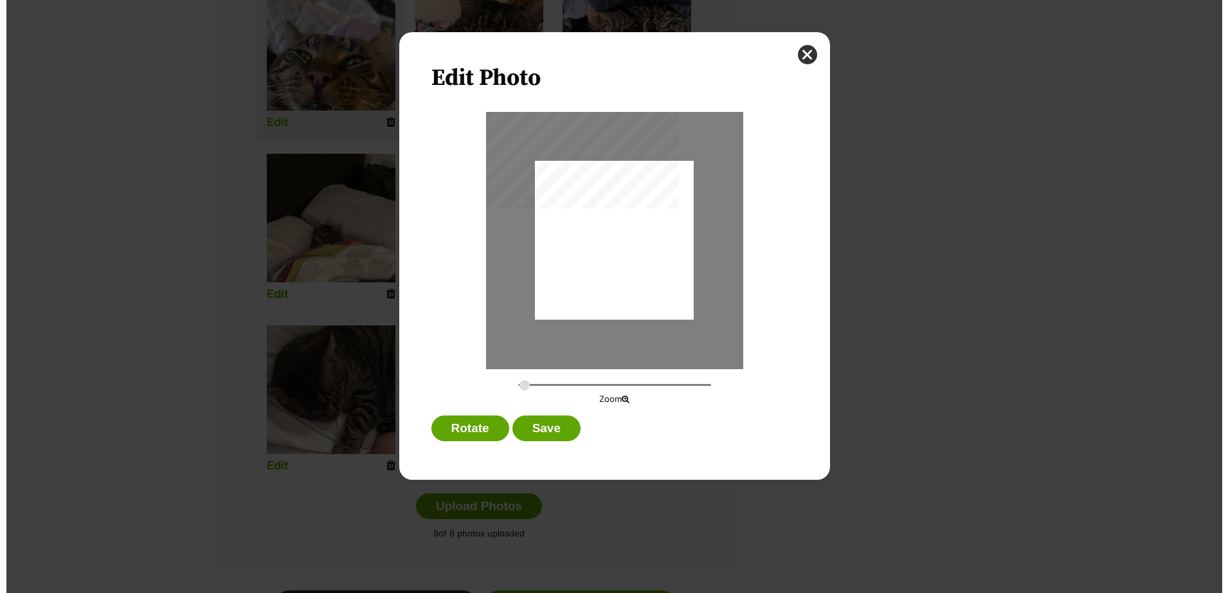
scroll to position [0, 0]
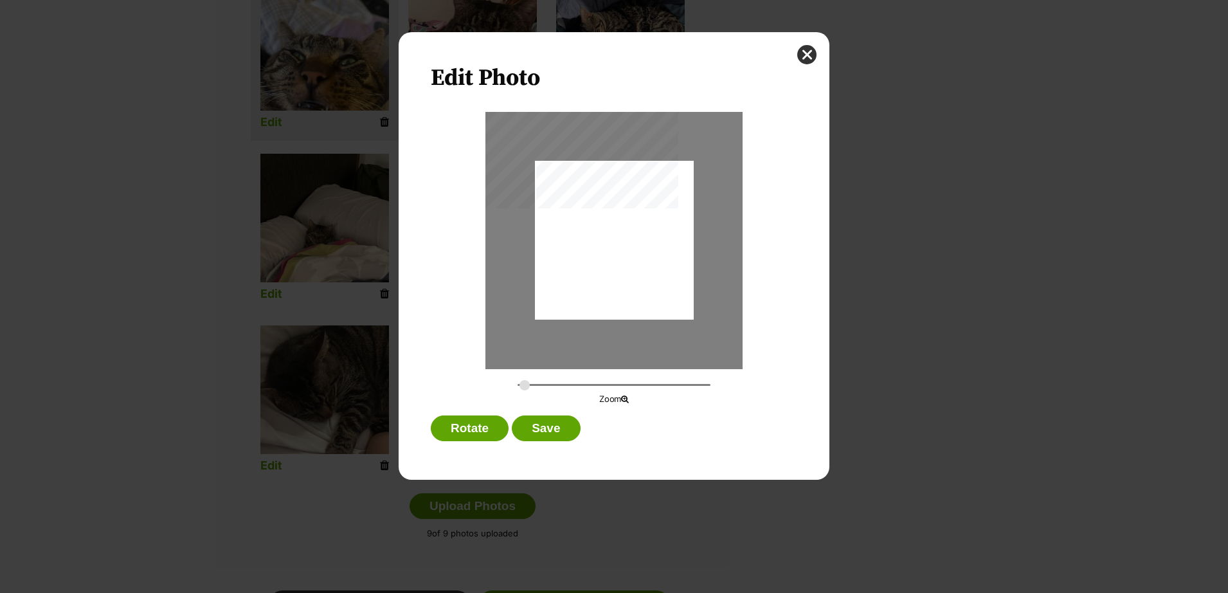
type input "0.2744"
drag, startPoint x: 626, startPoint y: 275, endPoint x: 629, endPoint y: 245, distance: 29.8
click at [629, 245] on div "Dialog Window - Close (Press escape to close)" at bounding box center [614, 214] width 159 height 212
click at [554, 426] on button "Save" at bounding box center [546, 428] width 68 height 26
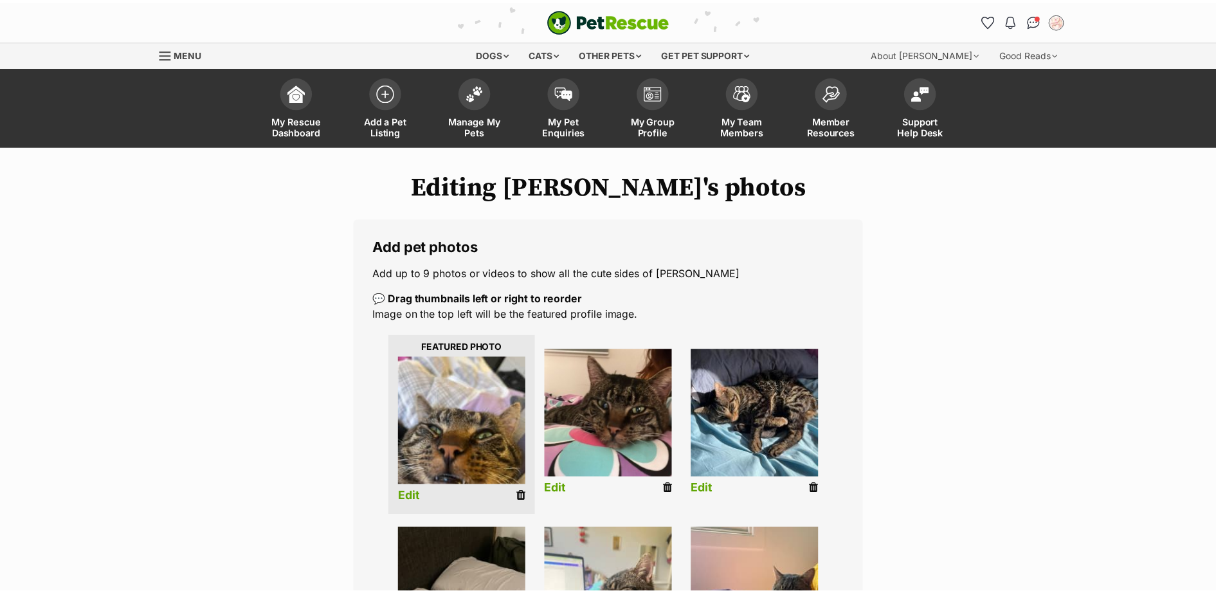
scroll to position [374, 0]
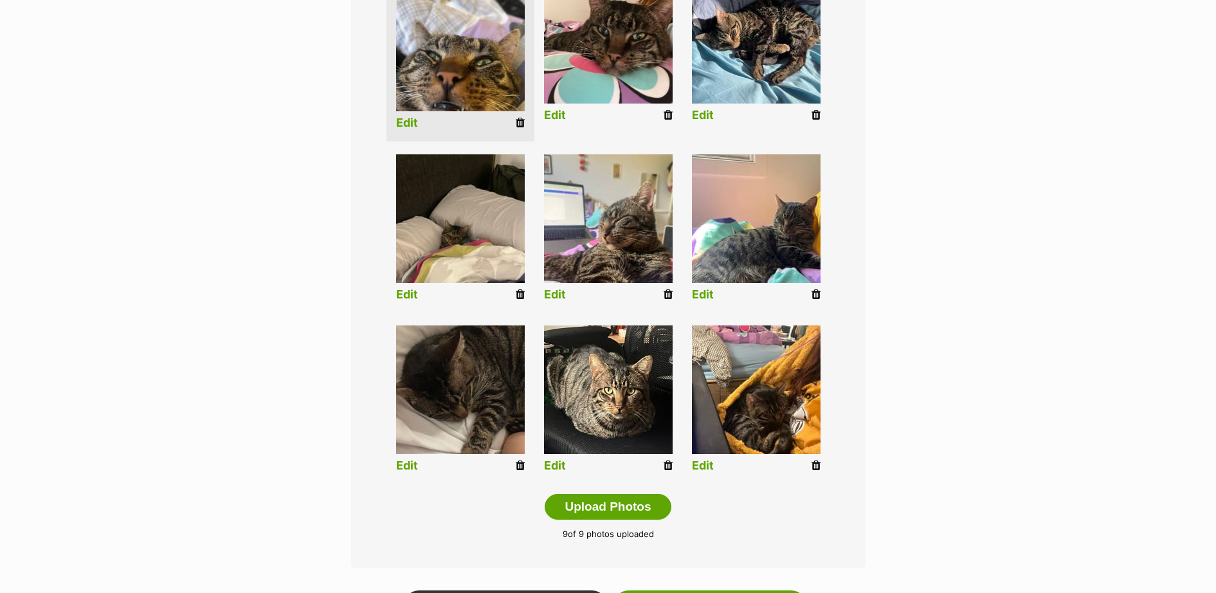
click at [704, 465] on link "Edit" at bounding box center [703, 466] width 22 height 14
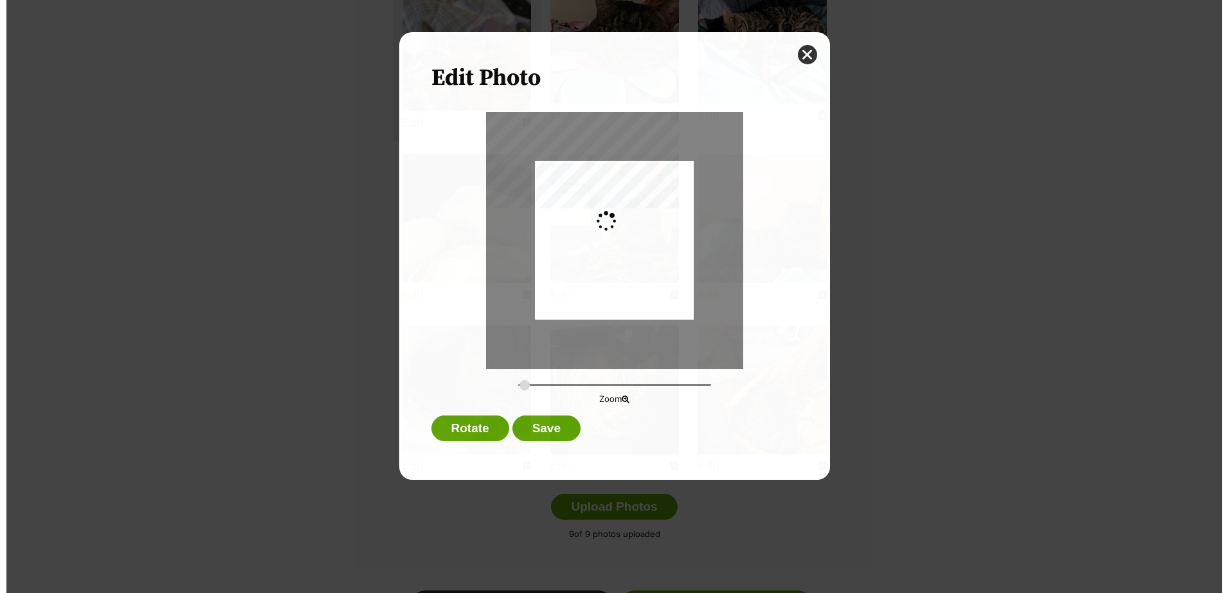
scroll to position [0, 0]
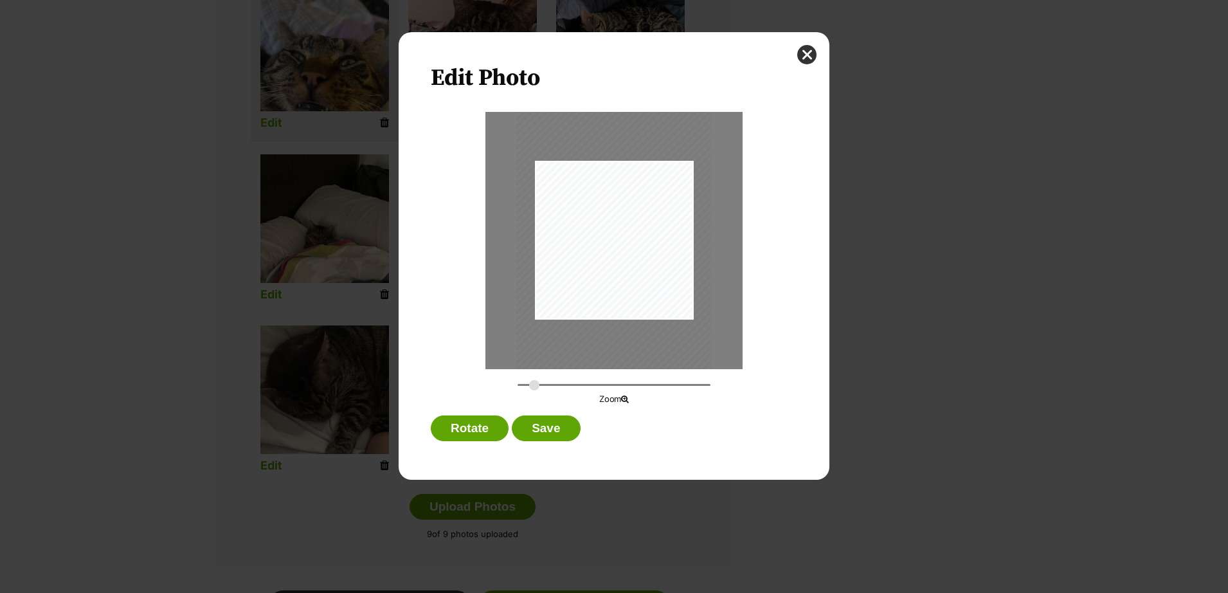
drag, startPoint x: 526, startPoint y: 384, endPoint x: 534, endPoint y: 383, distance: 8.6
type input "0.3521"
click at [534, 383] on input "Dialog Window - Close (Press escape to close)" at bounding box center [614, 385] width 193 height 12
drag, startPoint x: 622, startPoint y: 286, endPoint x: 614, endPoint y: 274, distance: 14.4
click at [614, 274] on div "Dialog Window - Close (Press escape to close)" at bounding box center [614, 225] width 204 height 272
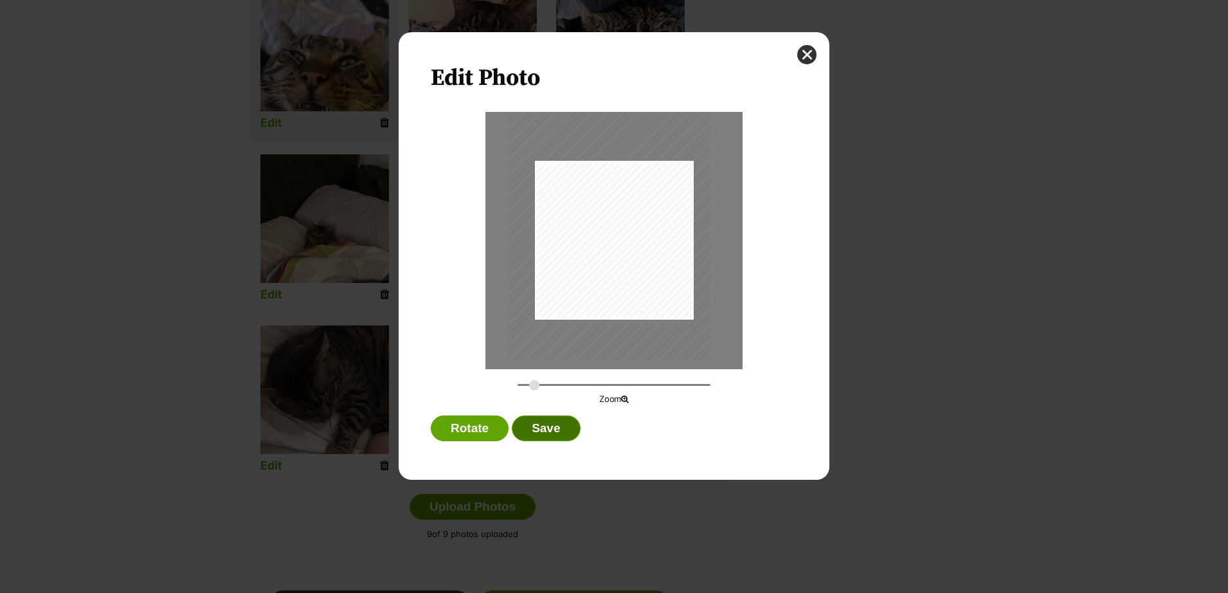
click at [537, 429] on button "Save" at bounding box center [546, 428] width 68 height 26
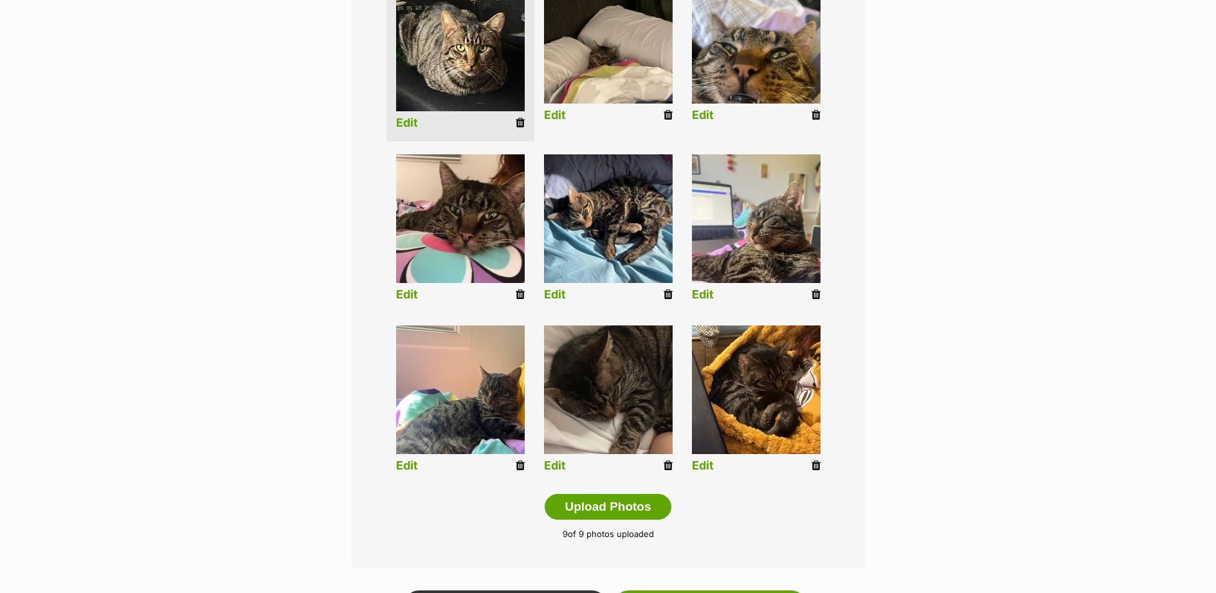
scroll to position [561, 0]
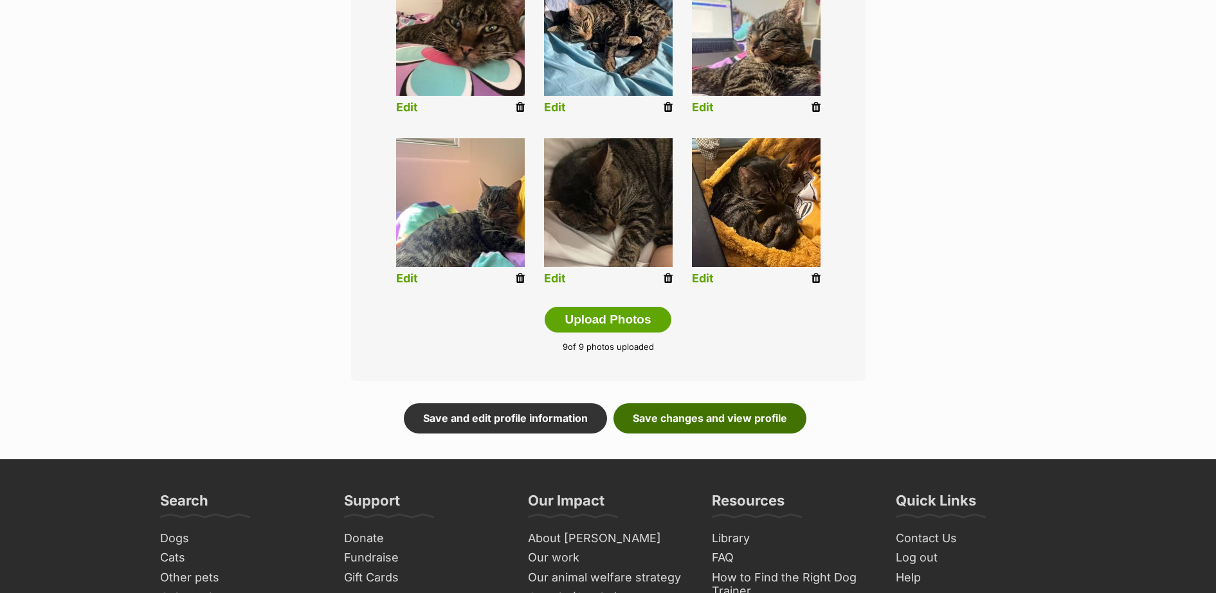
click at [683, 419] on link "Save changes and view profile" at bounding box center [709, 418] width 193 height 30
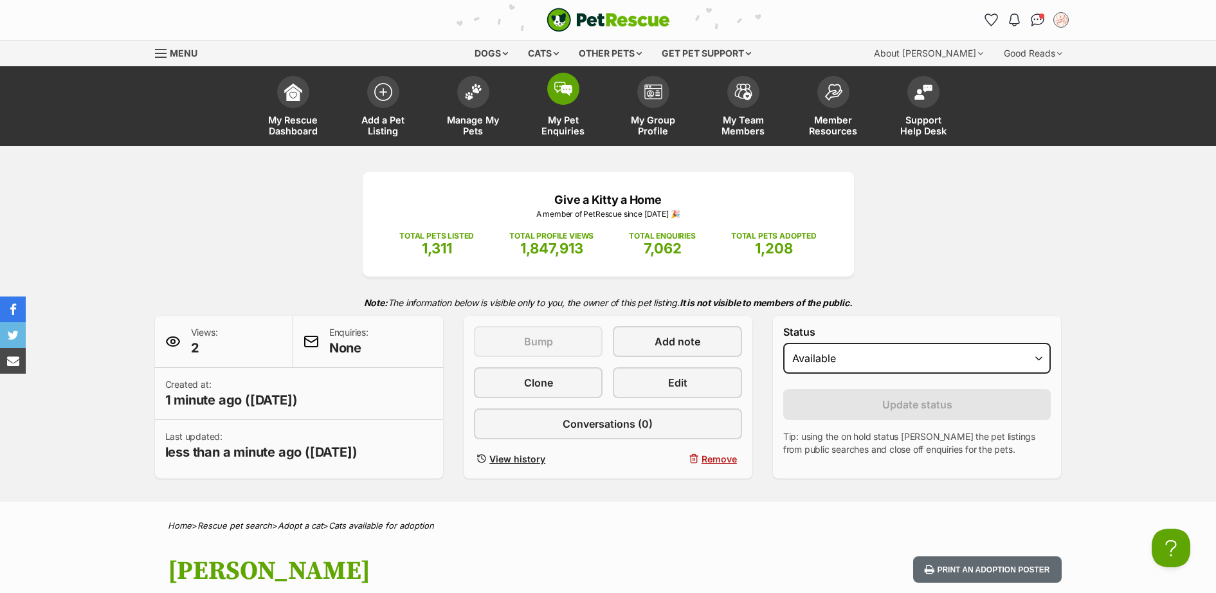
click at [566, 94] on img at bounding box center [563, 89] width 18 height 14
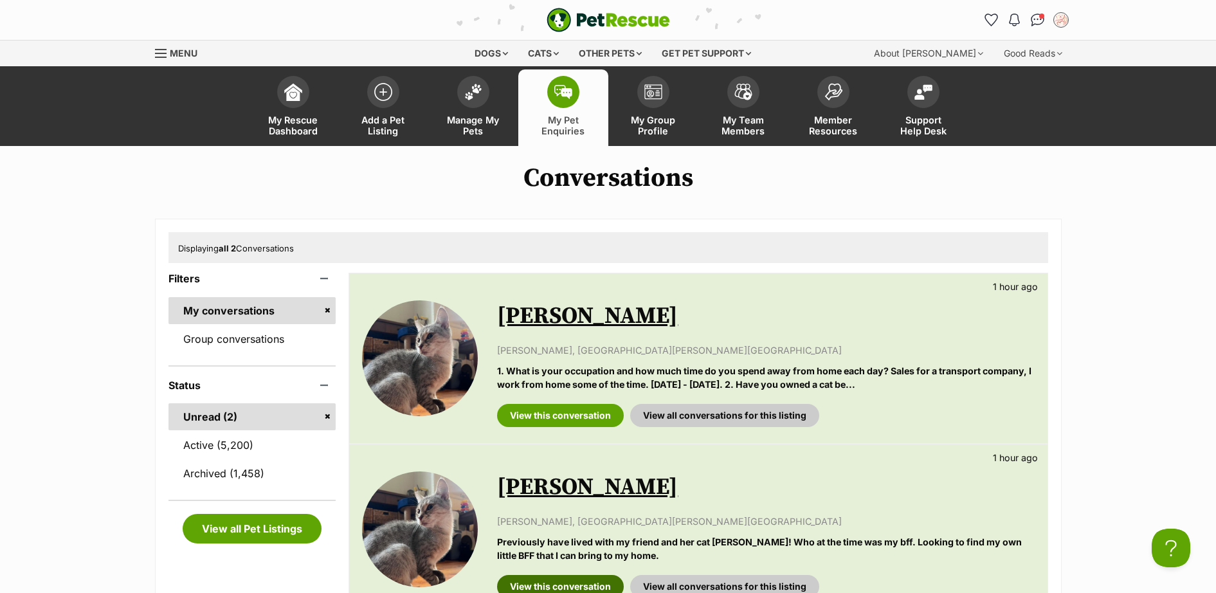
click at [585, 581] on link "View this conversation" at bounding box center [560, 586] width 127 height 23
click at [582, 417] on link "View this conversation" at bounding box center [560, 415] width 127 height 23
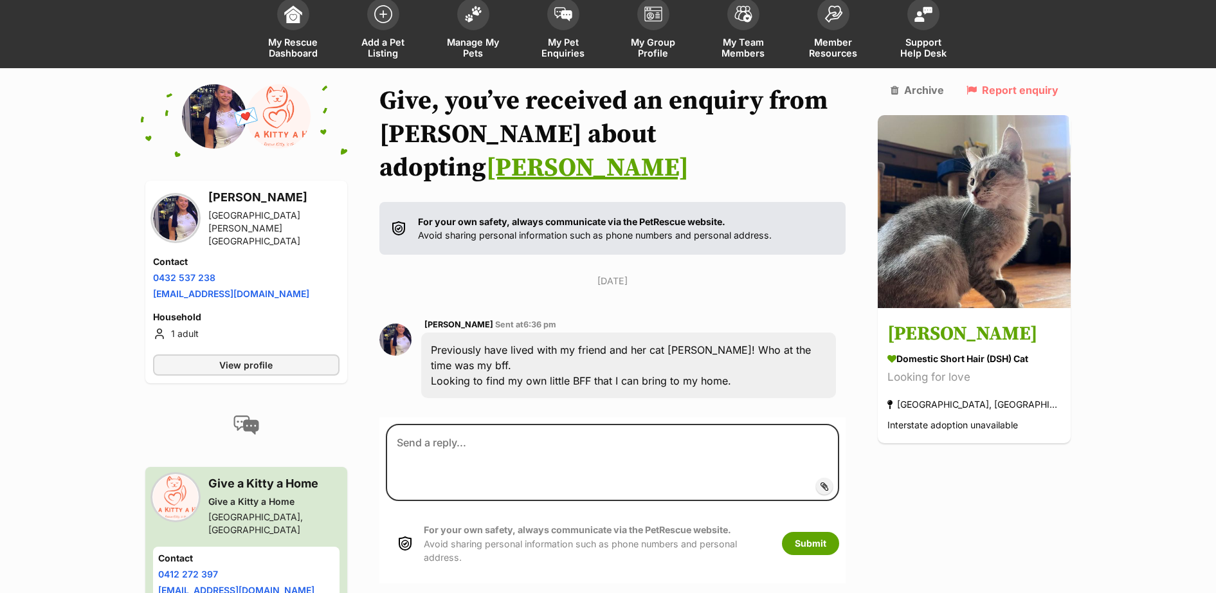
scroll to position [98, 0]
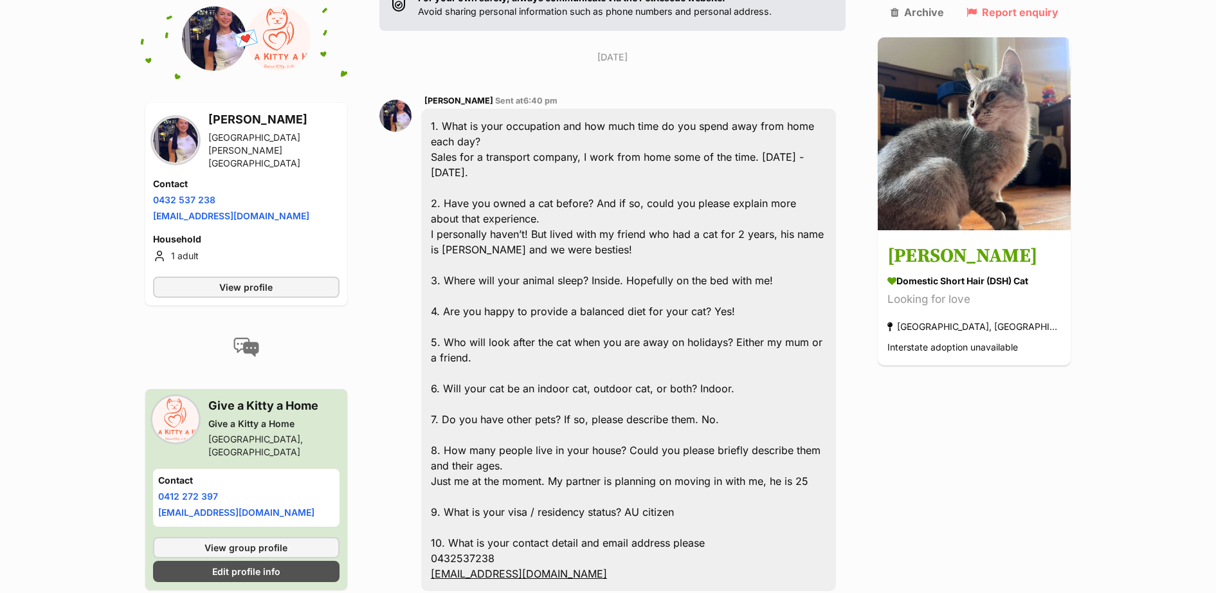
scroll to position [307, 0]
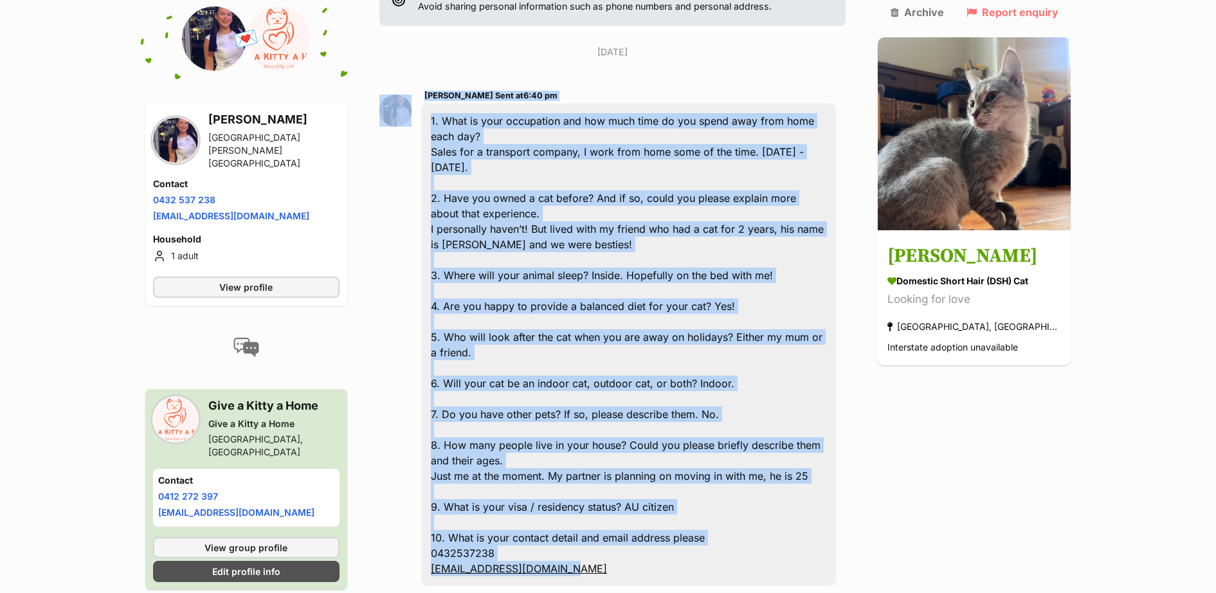
drag, startPoint x: 602, startPoint y: 523, endPoint x: 423, endPoint y: 69, distance: 488.4
click at [423, 78] on div "[PERSON_NAME] Sent at 6:40 pm 1. What is your occupation and how much time do y…" at bounding box center [612, 337] width 467 height 518
copy div "Mackenzie Rex Sent at 6:40 pm 1. What is your occupation and how much time do y…"
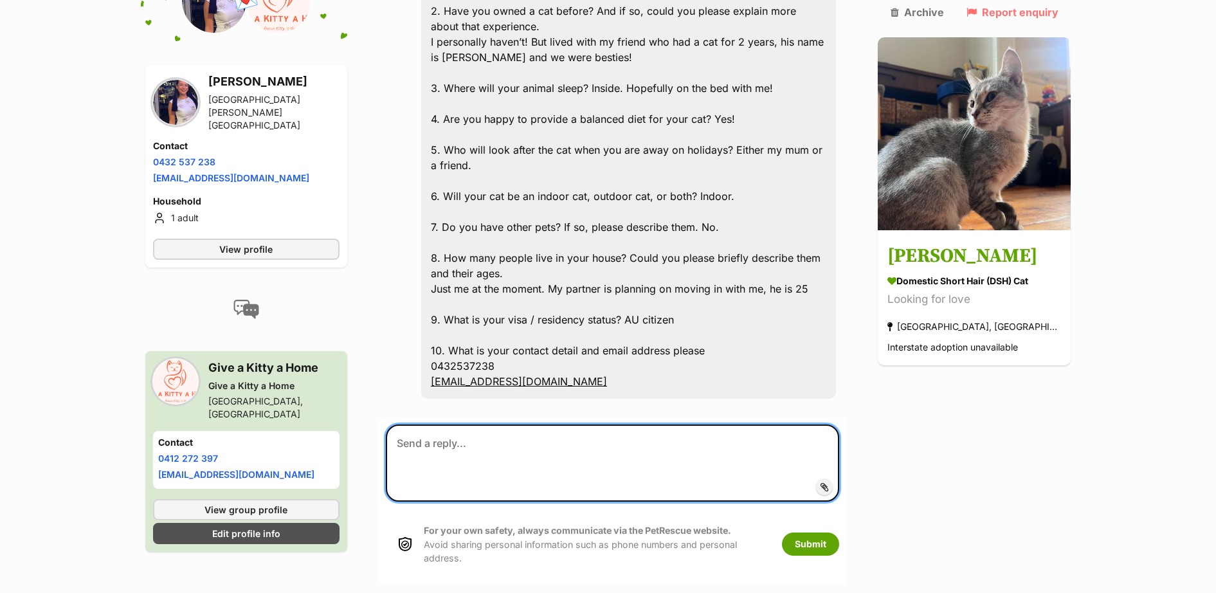
click at [470, 424] on textarea at bounding box center [613, 462] width 454 height 77
paste textarea "Thank you for answering our questions. I have forwarded your information on to …"
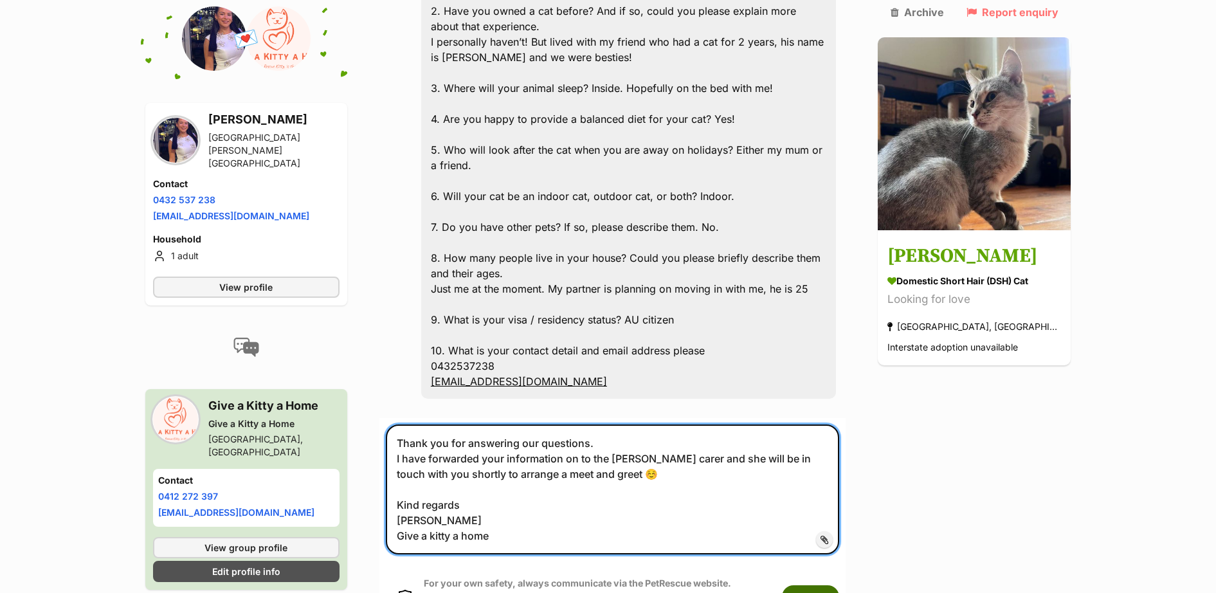
type textarea "Thank you for answering our questions. I have forwarded your information on to …"
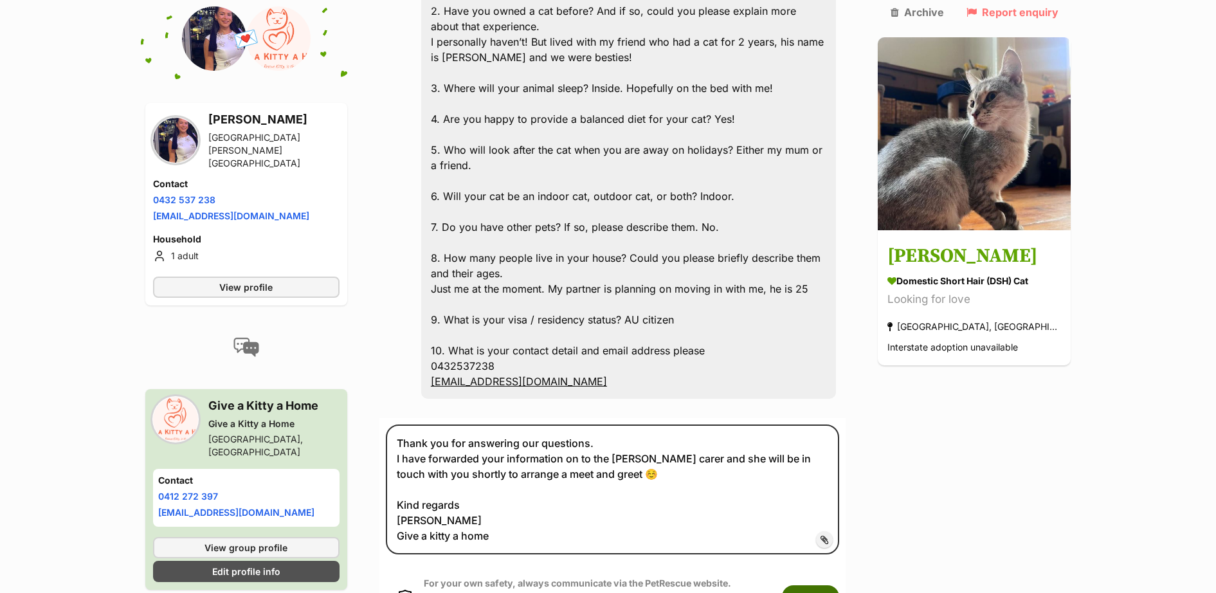
click at [839, 585] on button "Submit" at bounding box center [810, 596] width 57 height 23
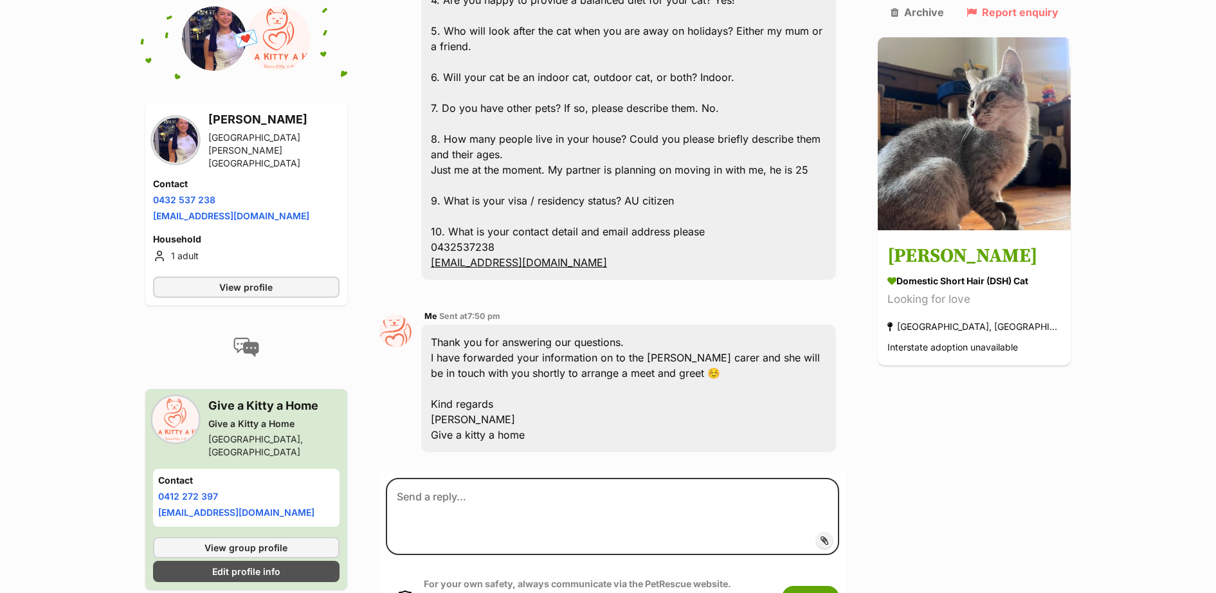
scroll to position [648, 0]
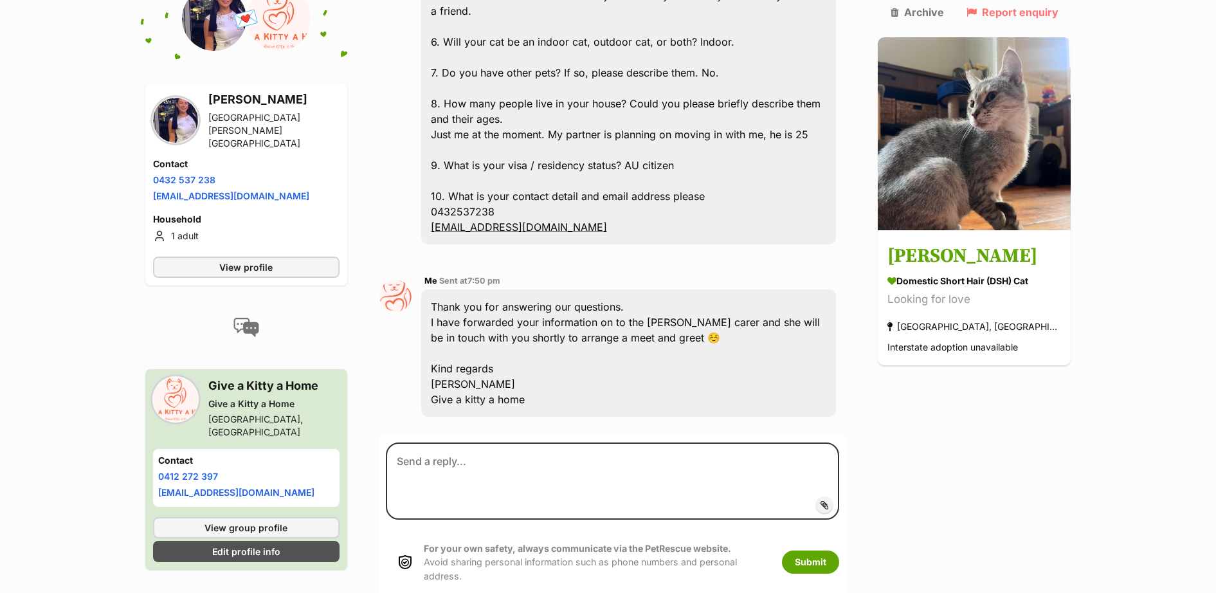
click at [1123, 326] on main "Back to all conversations 💌 Conversation participant details [PERSON_NAME] [GEO…" at bounding box center [608, 58] width 1216 height 1088
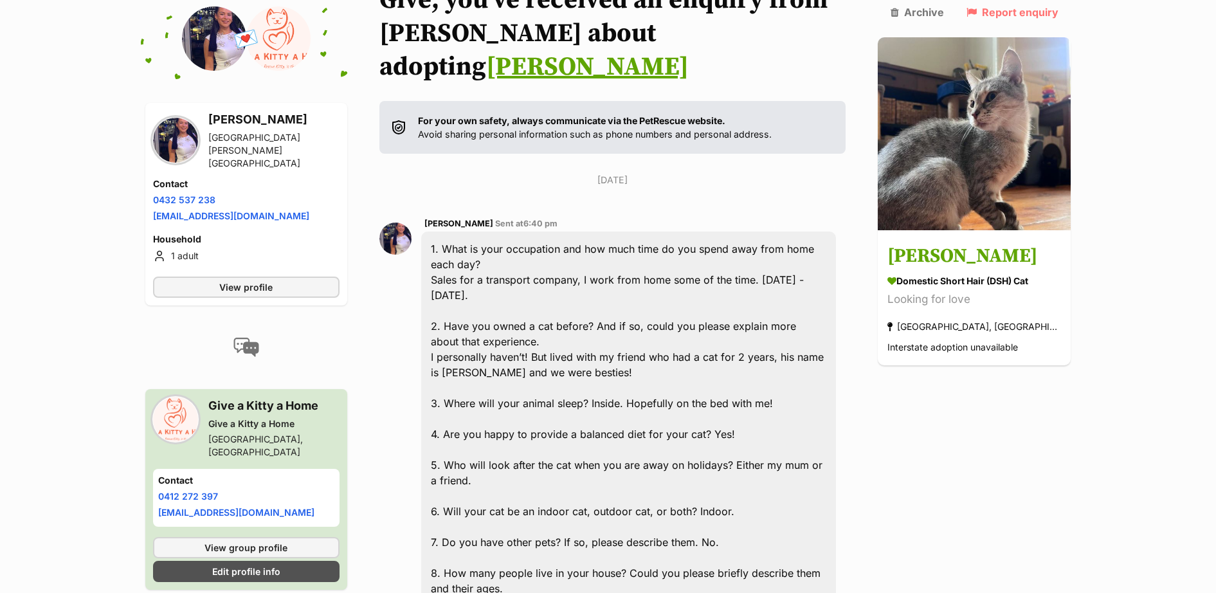
scroll to position [0, 0]
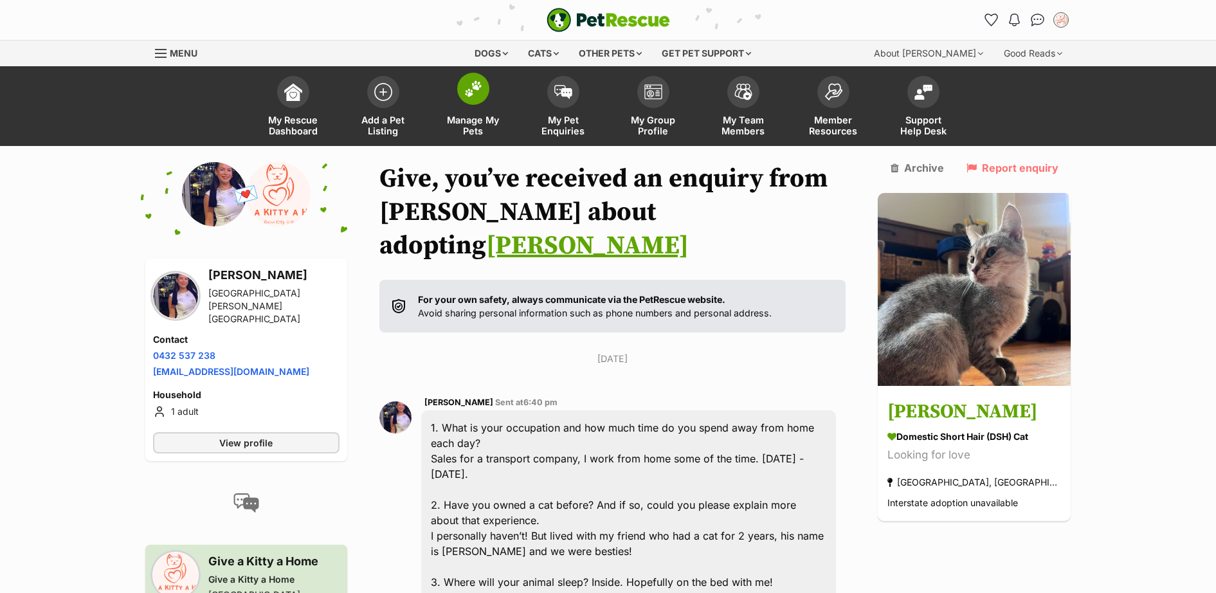
click at [476, 98] on span at bounding box center [473, 89] width 32 height 32
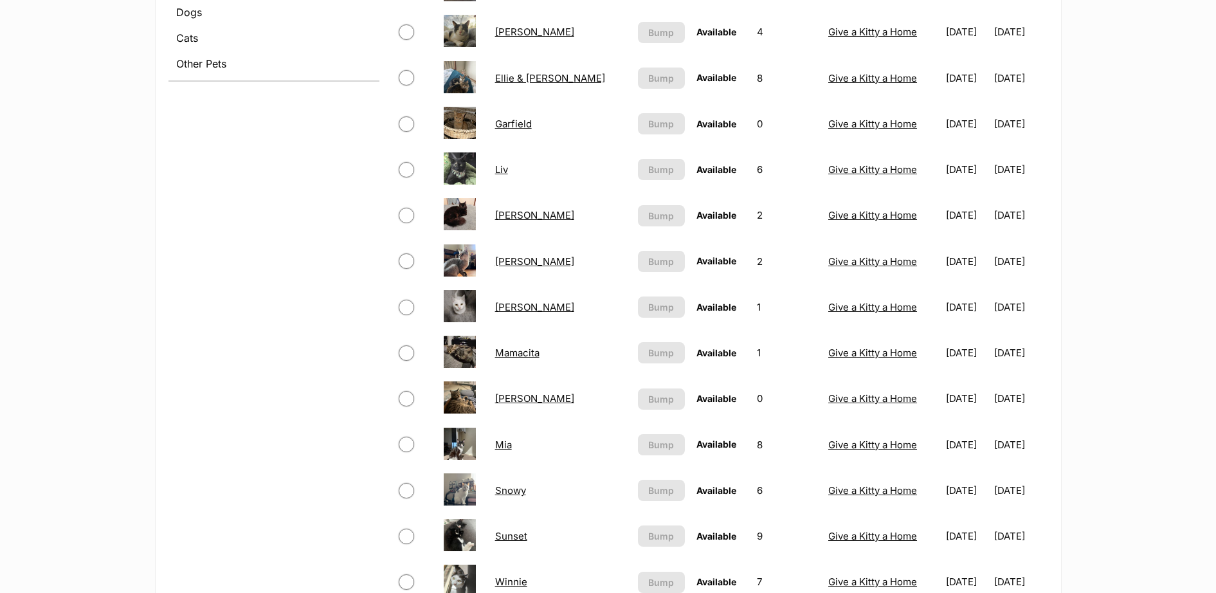
scroll to position [750, 0]
